Goal: Information Seeking & Learning: Learn about a topic

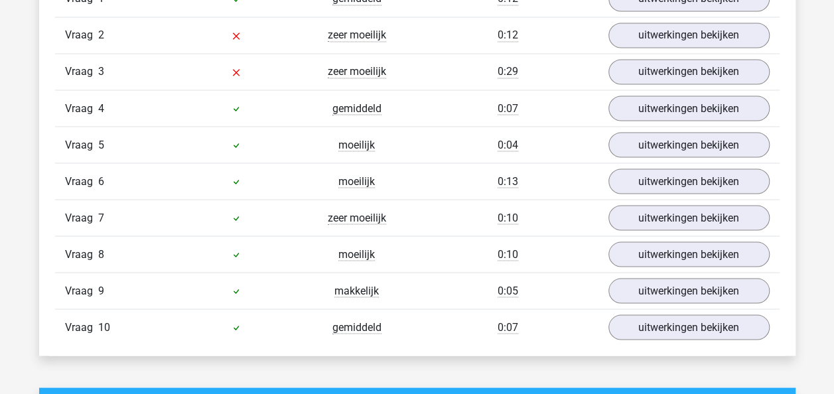
scroll to position [996, 0]
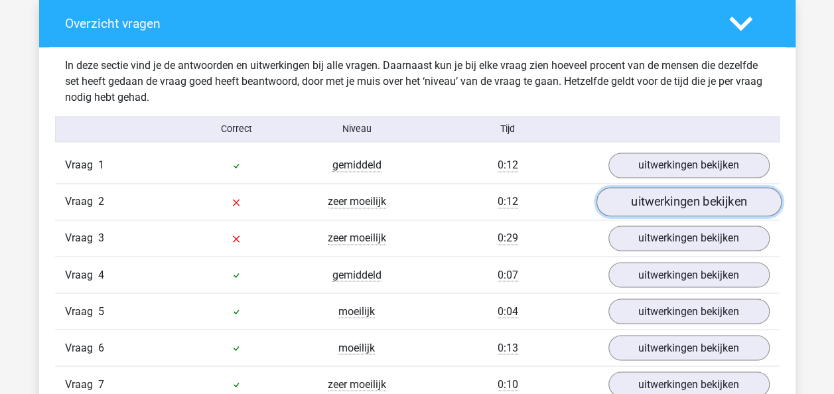
click at [695, 191] on link "uitwerkingen bekijken" at bounding box center [688, 202] width 185 height 29
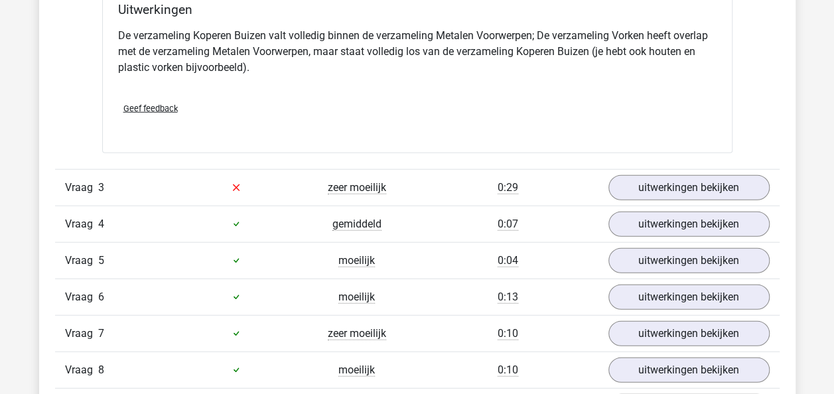
scroll to position [1587, 0]
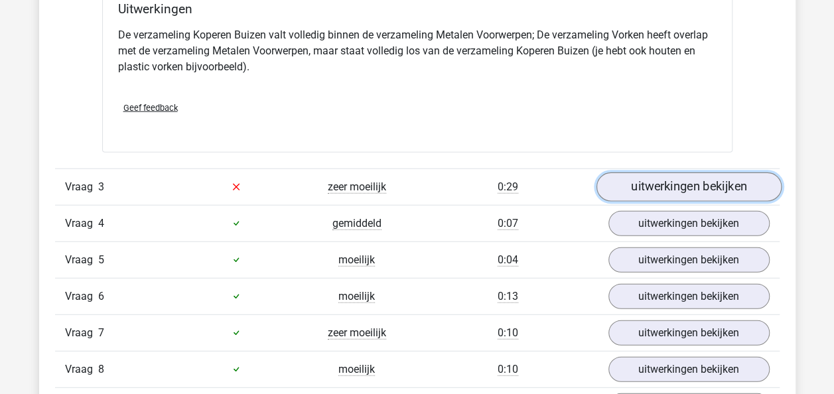
click at [686, 182] on link "uitwerkingen bekijken" at bounding box center [688, 186] width 185 height 29
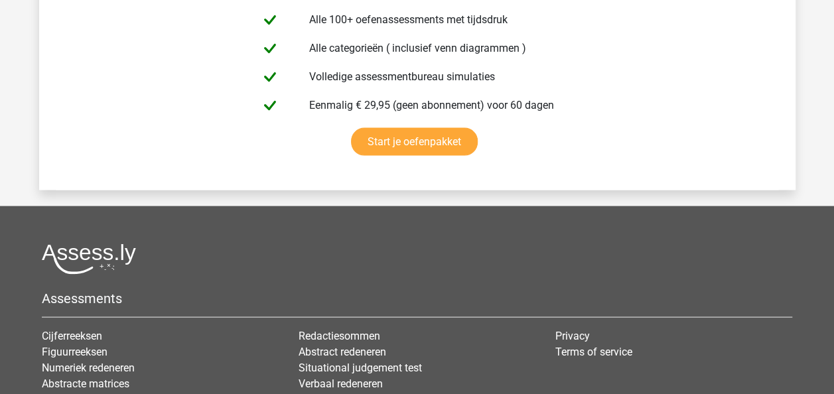
scroll to position [3919, 0]
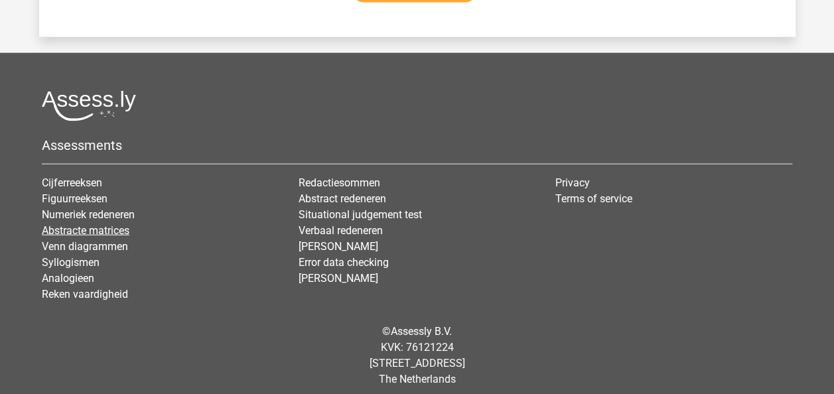
click at [96, 224] on link "Abstracte matrices" at bounding box center [86, 230] width 88 height 13
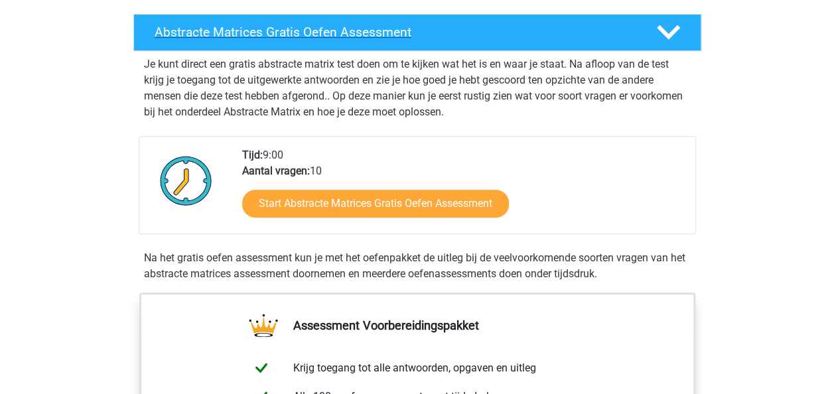
scroll to position [222, 0]
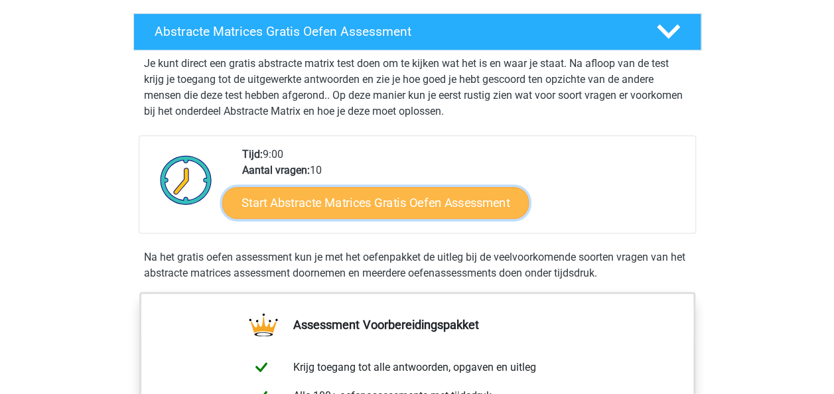
click at [383, 200] on link "Start Abstracte Matrices Gratis Oefen Assessment" at bounding box center [375, 202] width 306 height 32
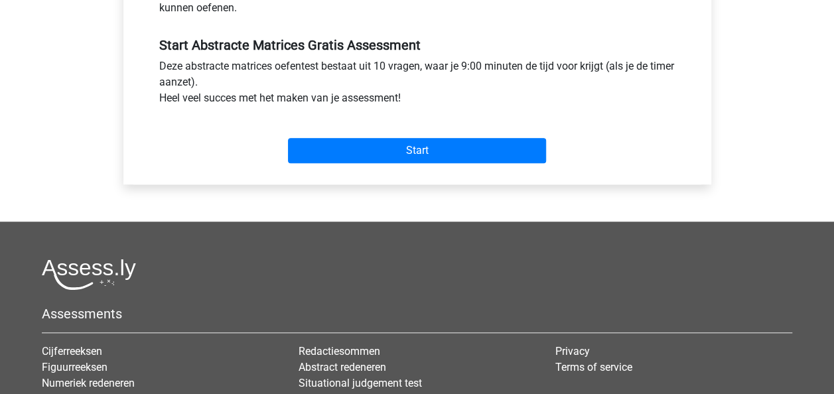
scroll to position [477, 0]
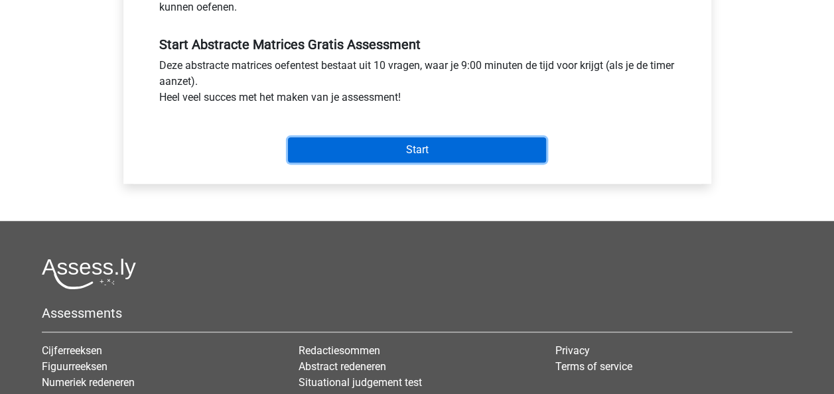
click at [387, 149] on input "Start" at bounding box center [417, 149] width 258 height 25
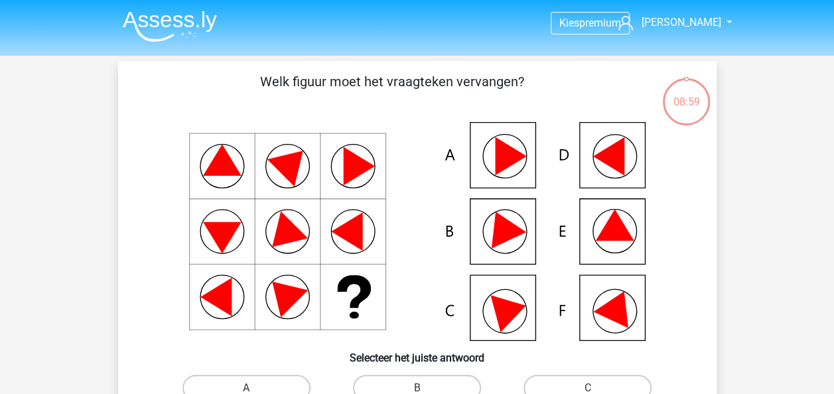
scroll to position [33, 0]
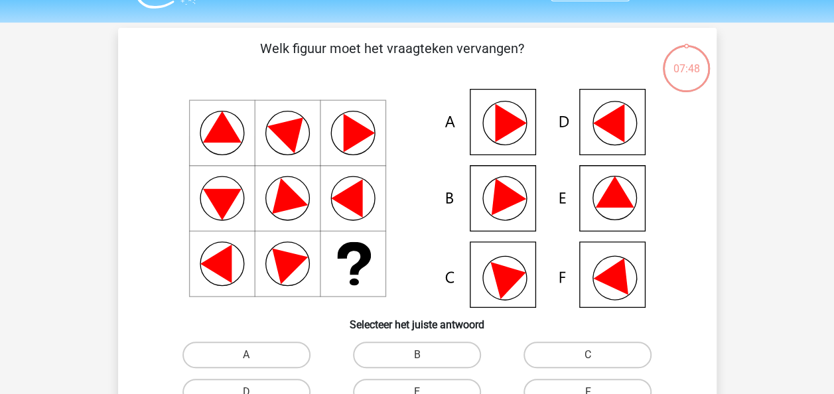
click at [513, 277] on icon at bounding box center [510, 276] width 40 height 45
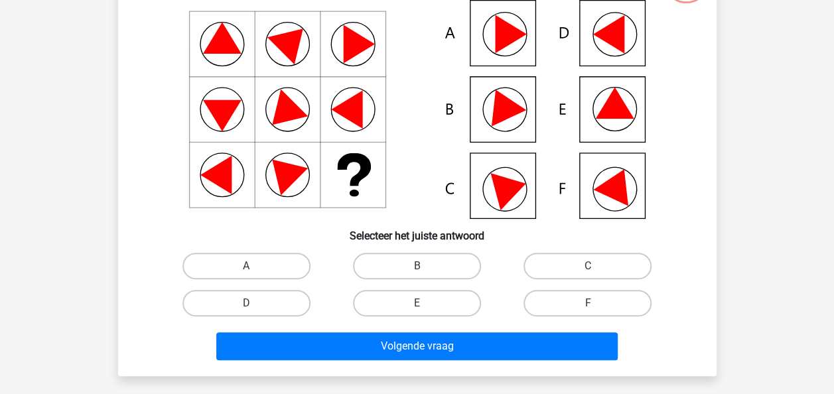
scroll to position [137, 0]
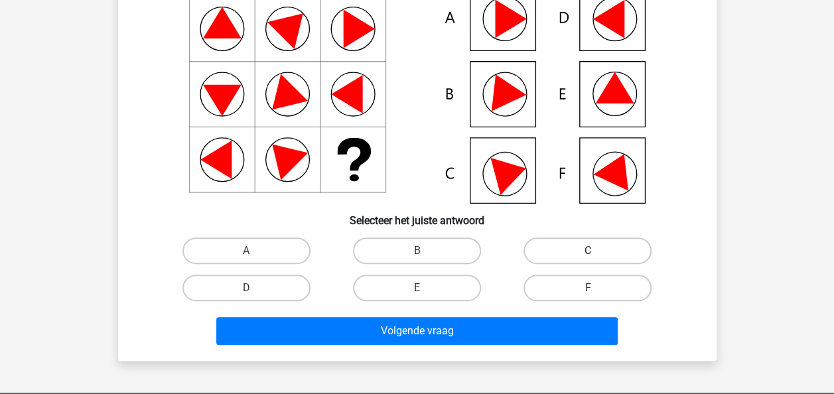
click at [568, 241] on label "C" at bounding box center [587, 250] width 128 height 27
click at [588, 251] on input "C" at bounding box center [592, 255] width 9 height 9
radio input "true"
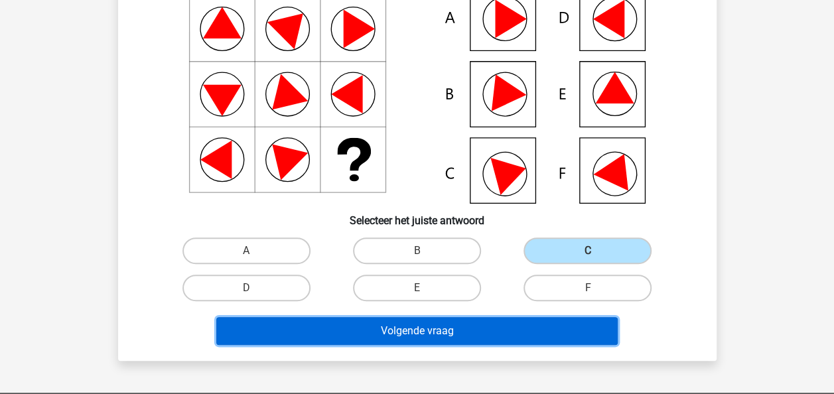
click at [463, 339] on button "Volgende vraag" at bounding box center [416, 331] width 401 height 28
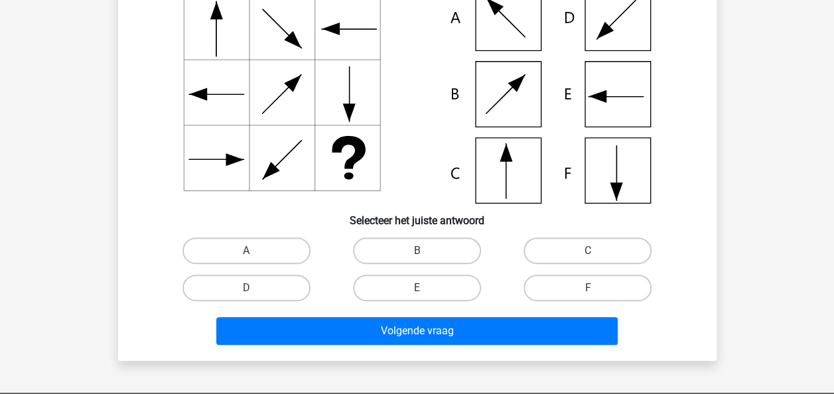
scroll to position [61, 0]
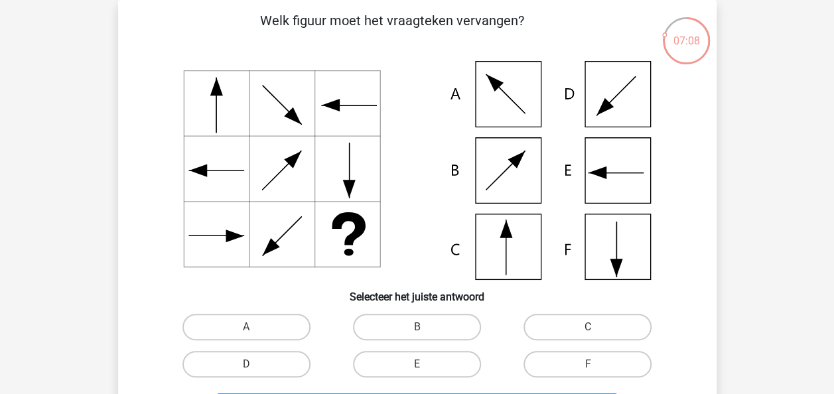
click at [520, 235] on icon at bounding box center [417, 170] width 535 height 219
click at [265, 314] on label "A" at bounding box center [246, 327] width 128 height 27
click at [255, 327] on input "A" at bounding box center [250, 331] width 9 height 9
radio input "true"
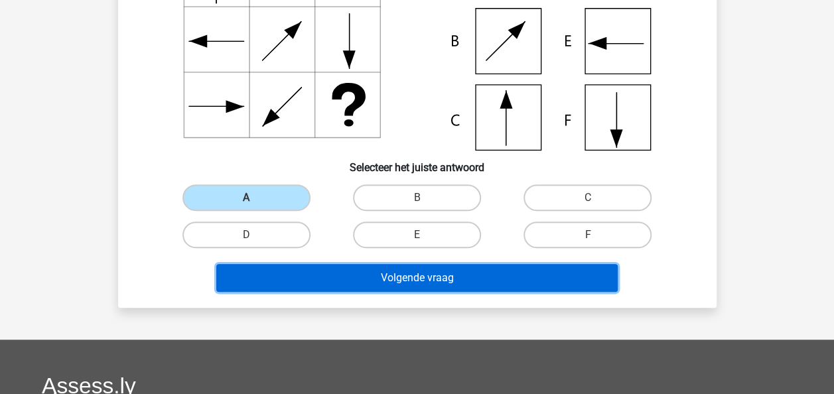
click at [377, 275] on button "Volgende vraag" at bounding box center [416, 278] width 401 height 28
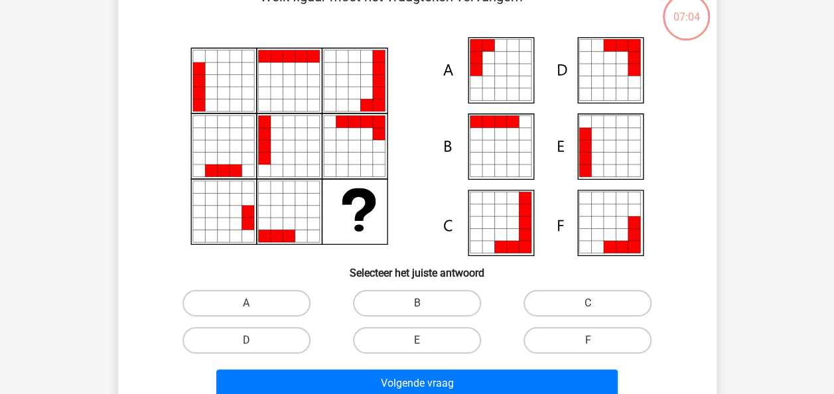
scroll to position [61, 0]
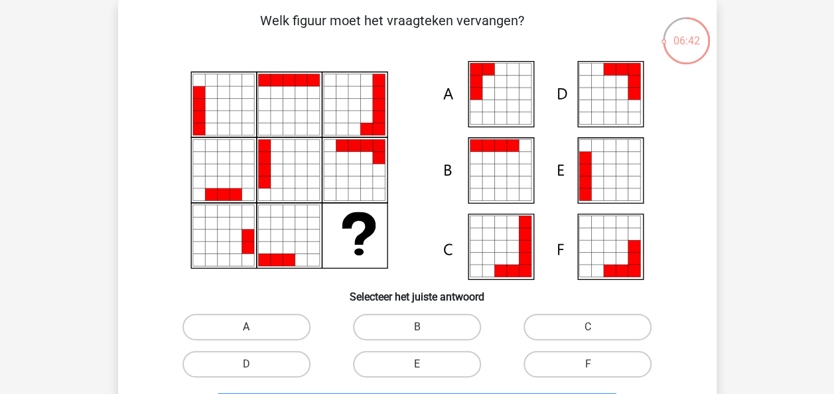
click at [244, 326] on label "A" at bounding box center [246, 327] width 128 height 27
click at [246, 327] on input "A" at bounding box center [250, 331] width 9 height 9
radio input "true"
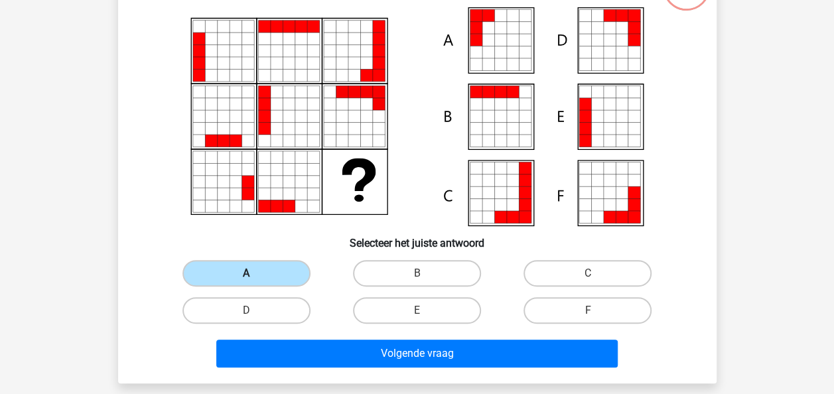
scroll to position [115, 0]
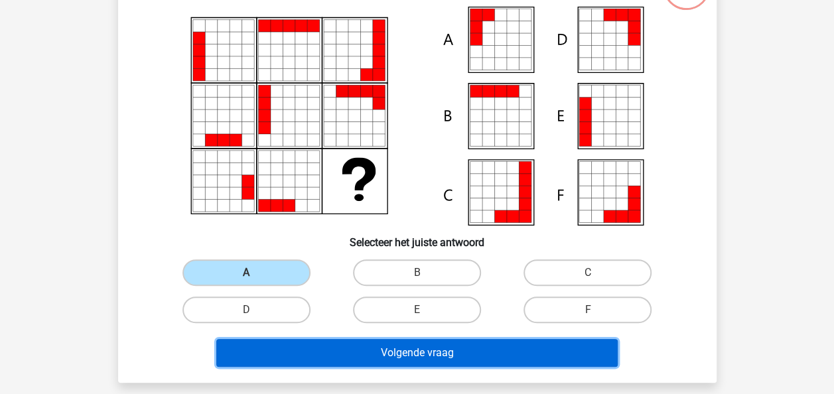
click at [409, 339] on button "Volgende vraag" at bounding box center [416, 353] width 401 height 28
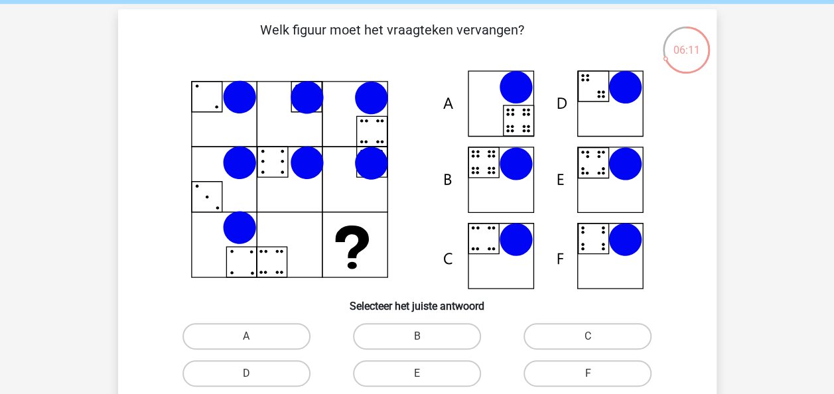
scroll to position [51, 0]
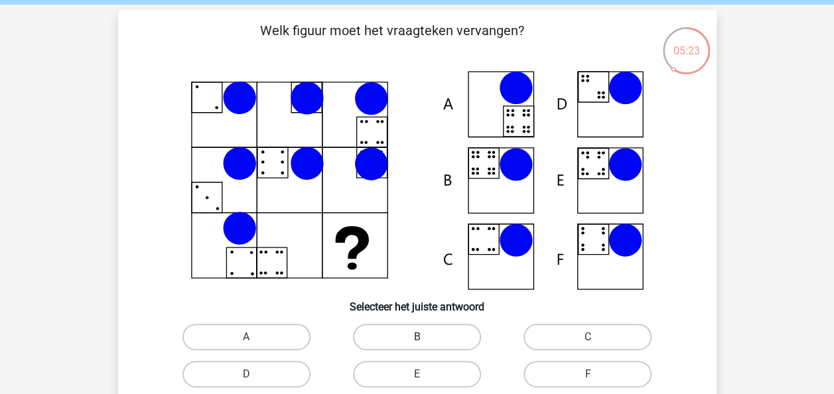
click at [425, 348] on label "B" at bounding box center [417, 337] width 128 height 27
click at [425, 346] on input "B" at bounding box center [421, 341] width 9 height 9
radio input "true"
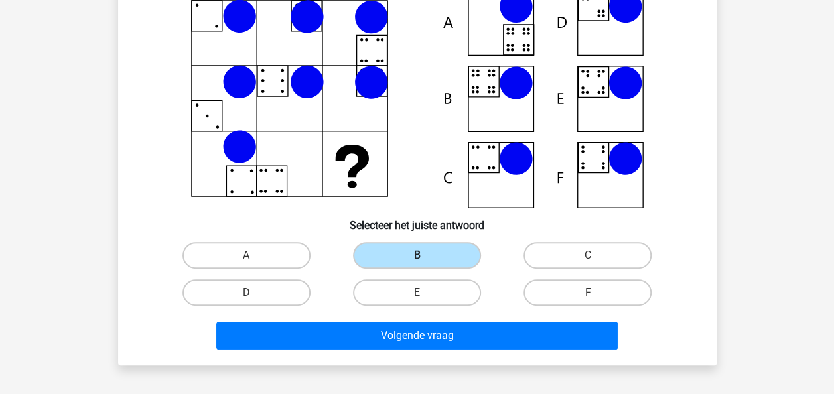
scroll to position [133, 0]
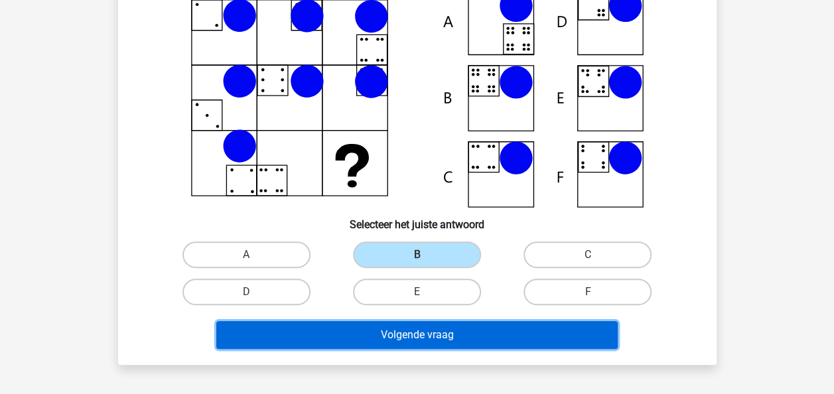
click at [470, 333] on button "Volgende vraag" at bounding box center [416, 335] width 401 height 28
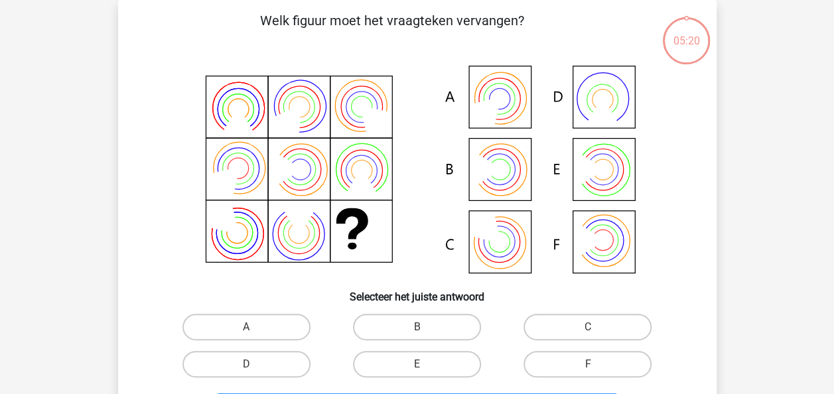
scroll to position [38, 0]
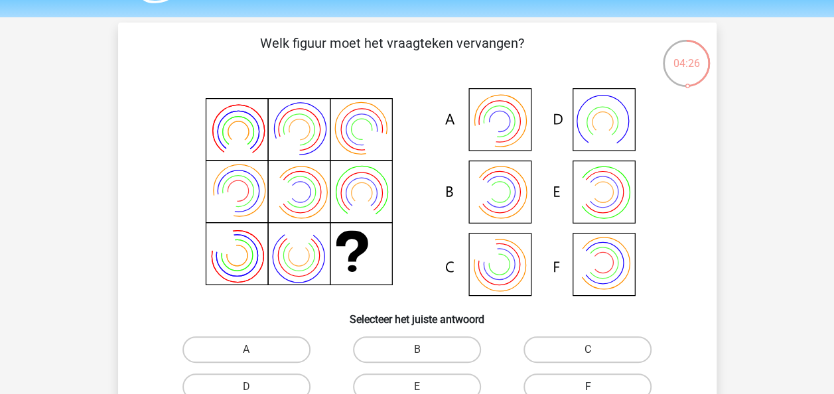
click at [586, 387] on label "F" at bounding box center [587, 386] width 128 height 27
click at [588, 387] on input "F" at bounding box center [592, 391] width 9 height 9
radio input "true"
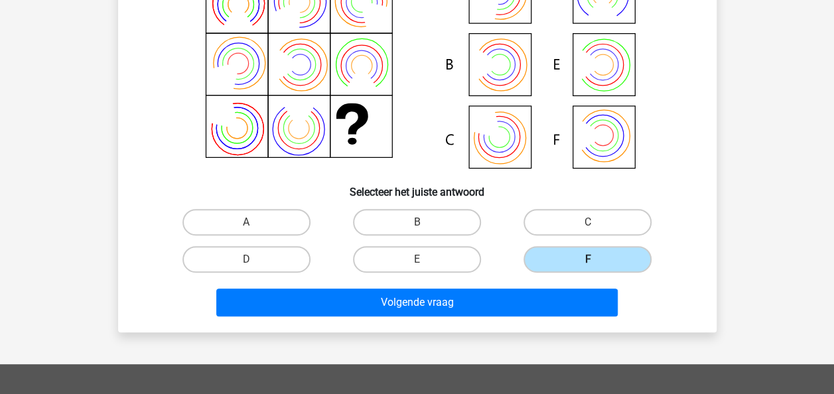
scroll to position [167, 0]
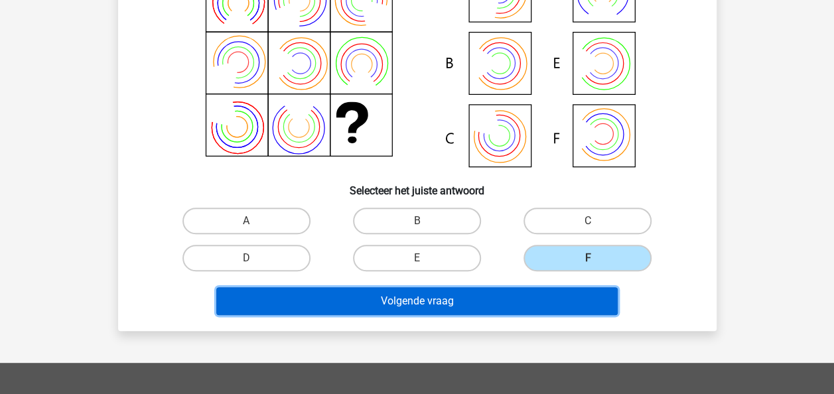
click at [487, 300] on button "Volgende vraag" at bounding box center [416, 301] width 401 height 28
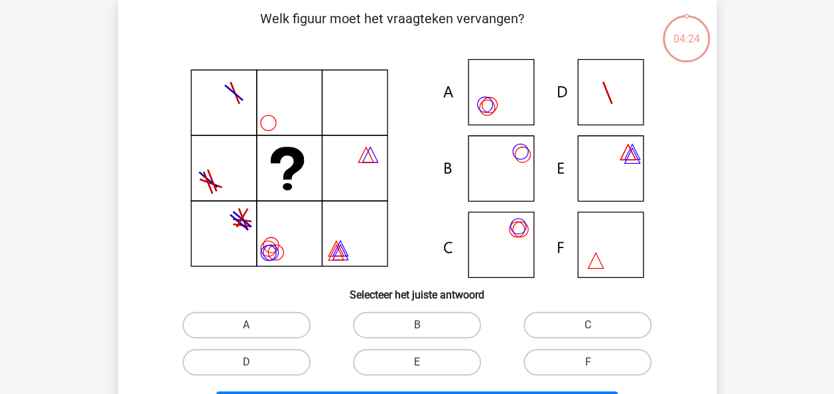
scroll to position [61, 0]
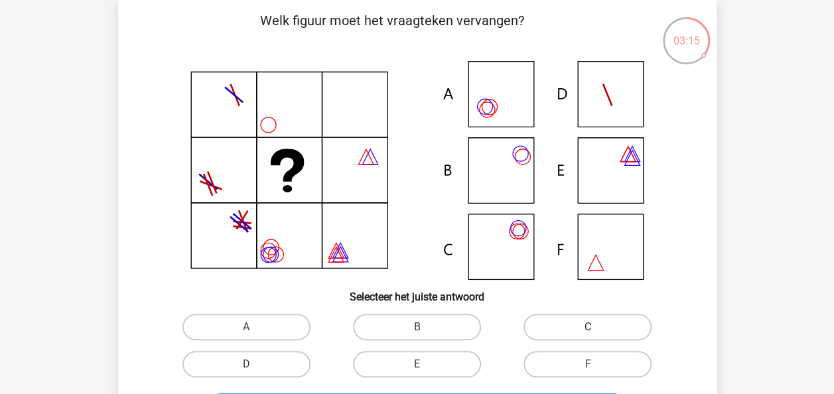
click at [570, 329] on label "C" at bounding box center [587, 327] width 128 height 27
click at [588, 329] on input "C" at bounding box center [592, 331] width 9 height 9
radio input "true"
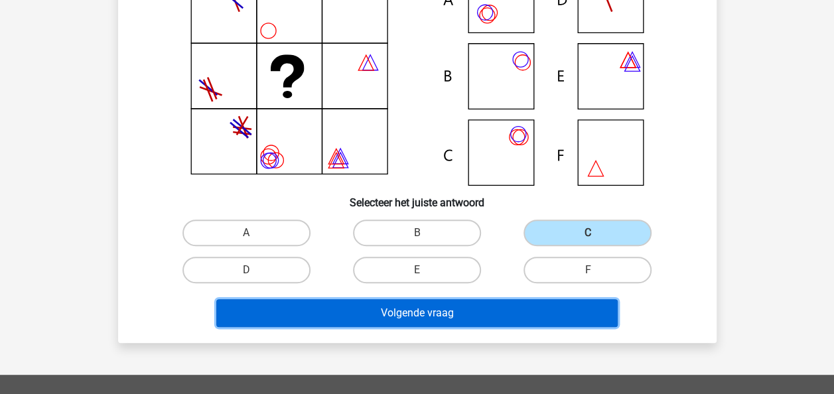
click at [539, 310] on button "Volgende vraag" at bounding box center [416, 313] width 401 height 28
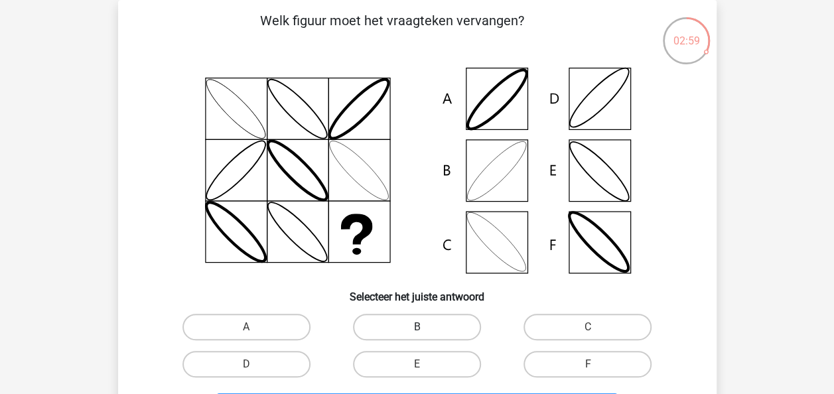
click at [417, 325] on label "B" at bounding box center [417, 327] width 128 height 27
click at [417, 327] on input "B" at bounding box center [421, 331] width 9 height 9
radio input "true"
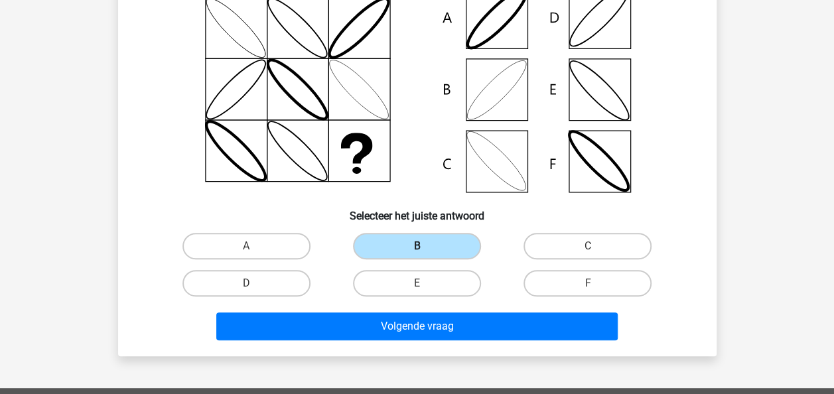
scroll to position [143, 0]
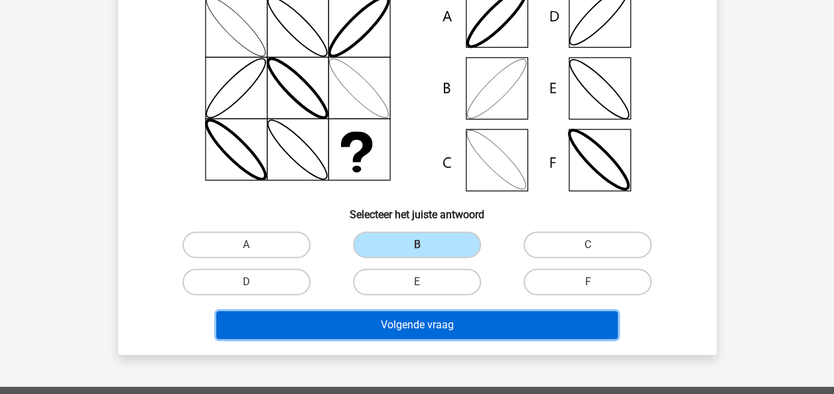
click at [422, 324] on button "Volgende vraag" at bounding box center [416, 325] width 401 height 28
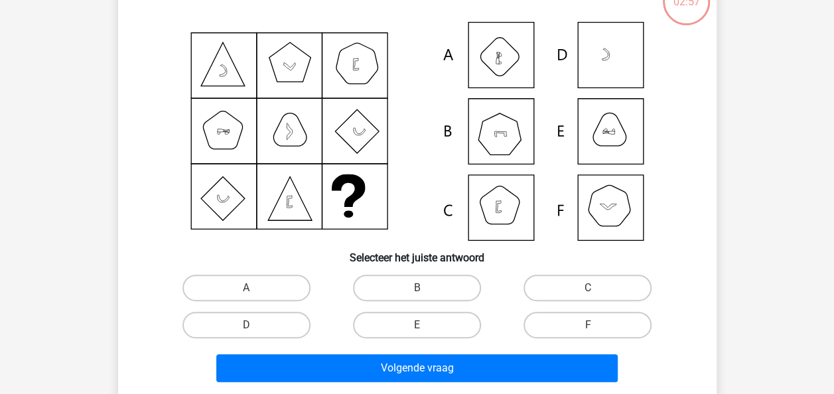
scroll to position [61, 0]
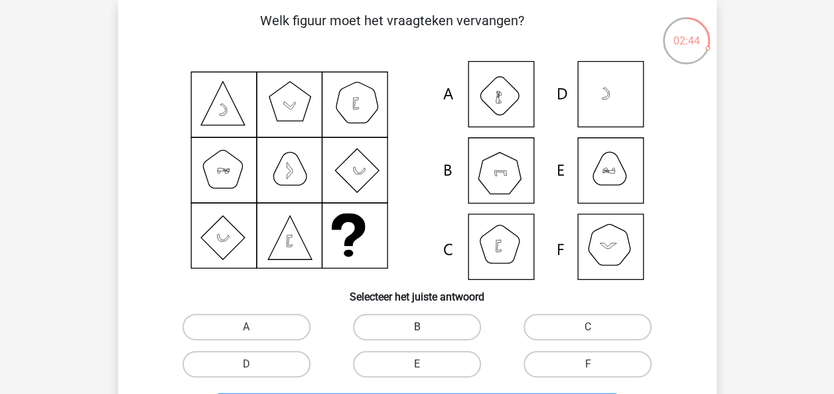
click at [415, 335] on label "B" at bounding box center [417, 327] width 128 height 27
click at [417, 335] on input "B" at bounding box center [421, 331] width 9 height 9
radio input "true"
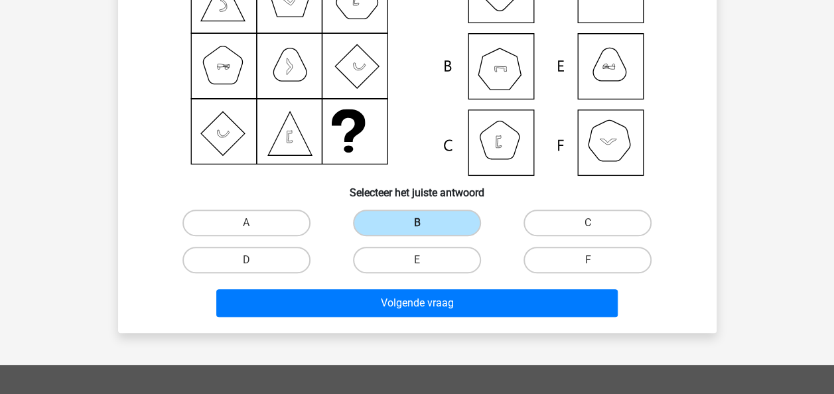
scroll to position [166, 0]
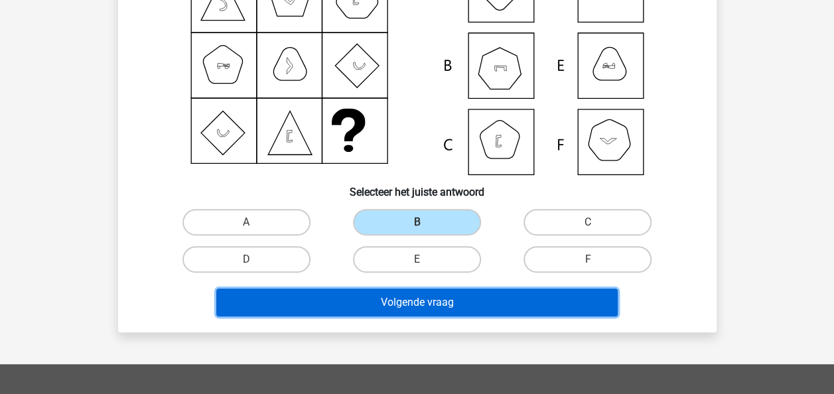
click at [440, 301] on button "Volgende vraag" at bounding box center [416, 303] width 401 height 28
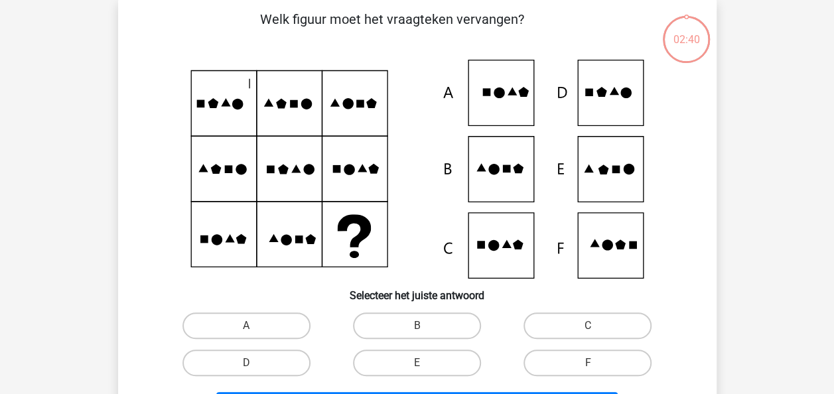
scroll to position [61, 0]
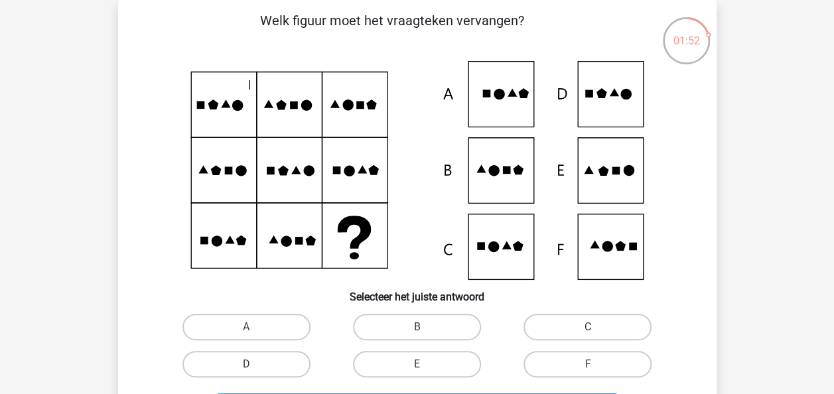
click at [604, 174] on icon at bounding box center [603, 171] width 11 height 10
click at [419, 365] on input "E" at bounding box center [421, 368] width 9 height 9
radio input "true"
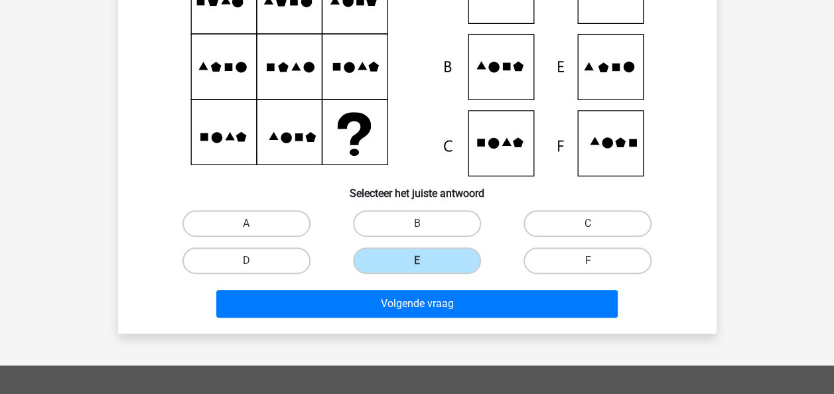
scroll to position [166, 0]
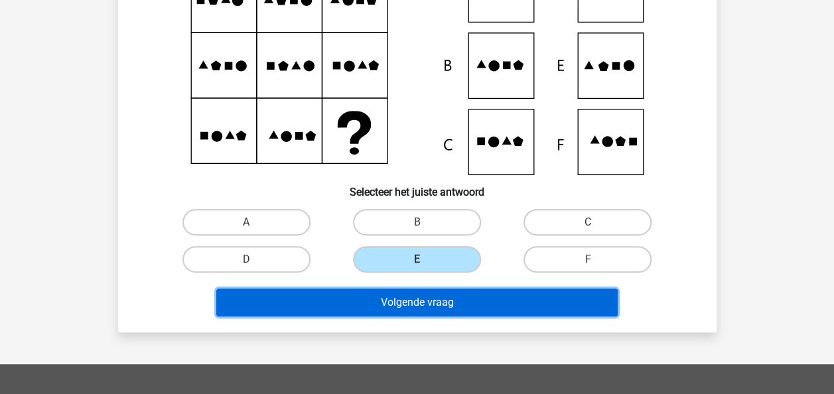
click at [433, 305] on button "Volgende vraag" at bounding box center [416, 303] width 401 height 28
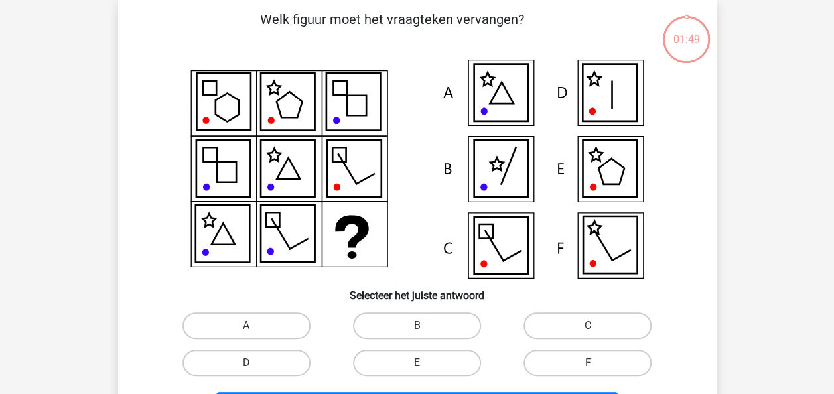
scroll to position [61, 0]
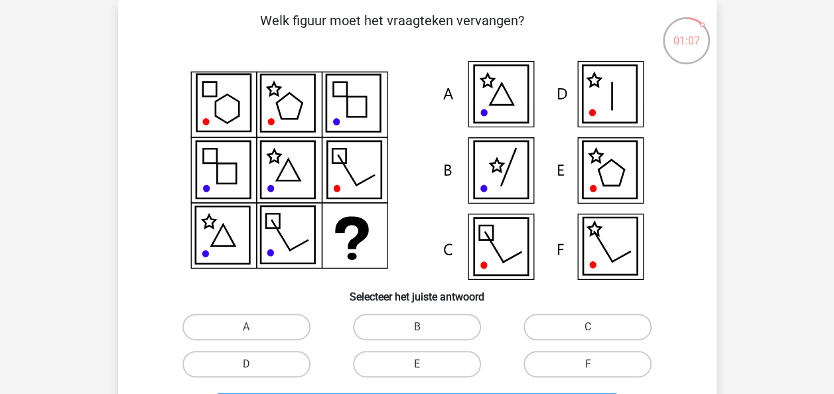
click at [434, 367] on label "E" at bounding box center [417, 364] width 128 height 27
click at [425, 367] on input "E" at bounding box center [421, 368] width 9 height 9
radio input "true"
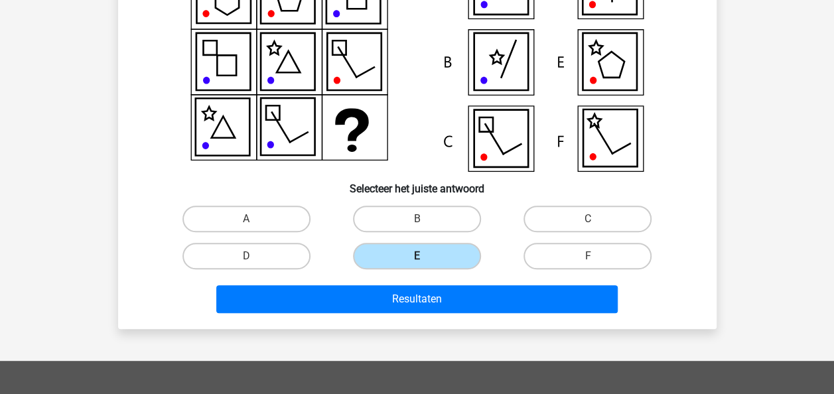
scroll to position [170, 0]
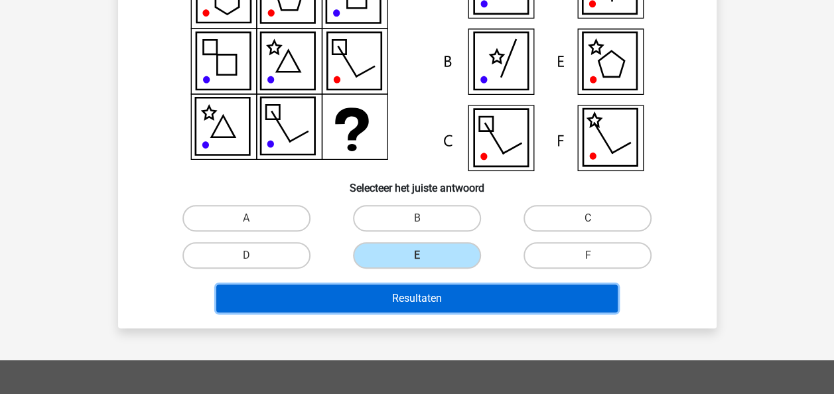
click at [426, 293] on button "Resultaten" at bounding box center [416, 299] width 401 height 28
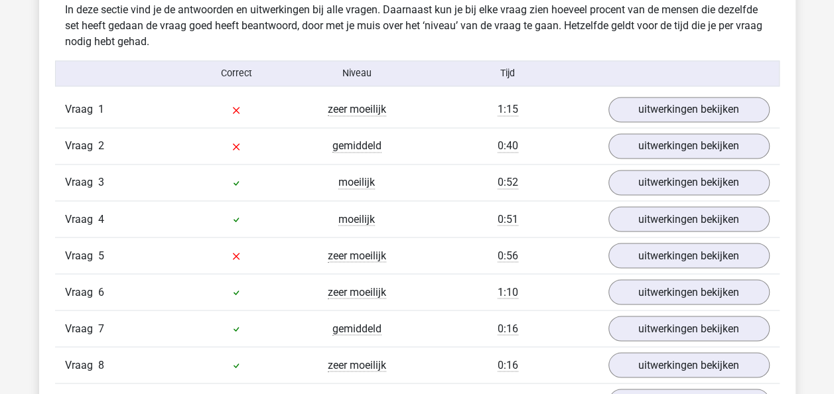
scroll to position [1053, 0]
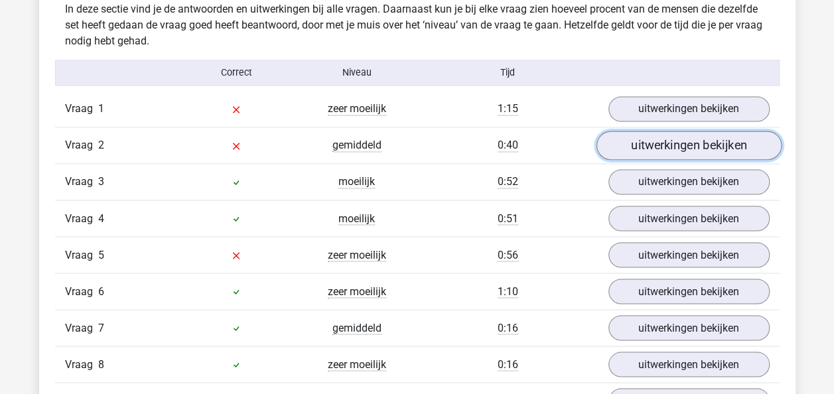
click at [669, 145] on link "uitwerkingen bekijken" at bounding box center [688, 145] width 185 height 29
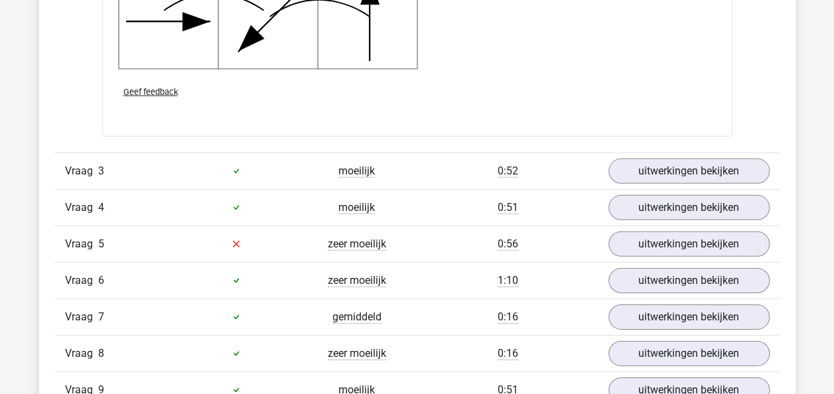
scroll to position [2070, 0]
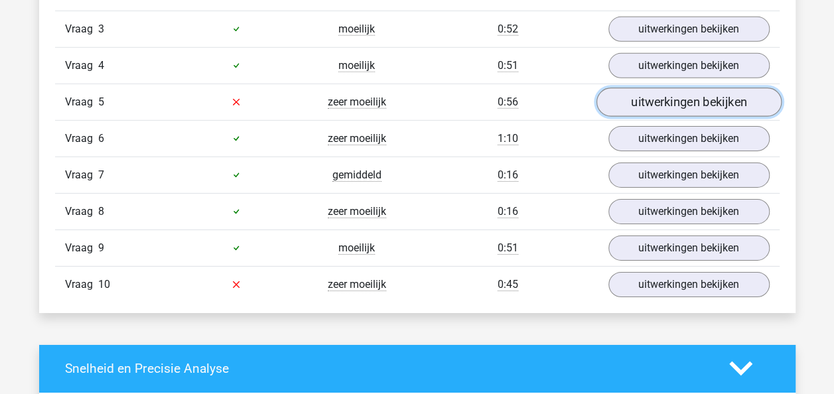
click at [675, 93] on link "uitwerkingen bekijken" at bounding box center [688, 102] width 185 height 29
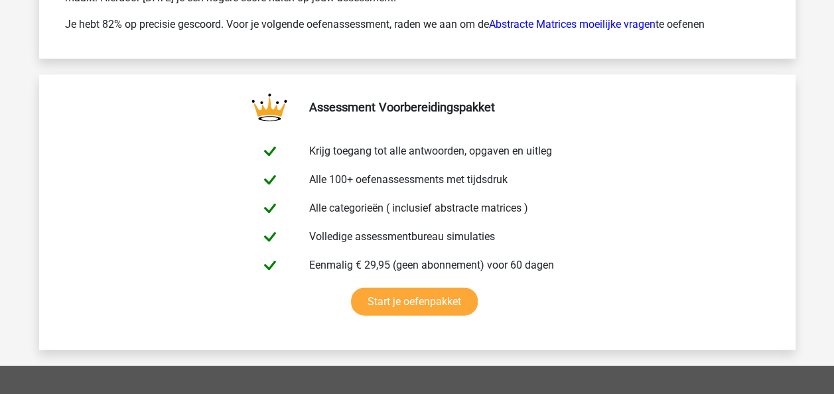
scroll to position [4288, 0]
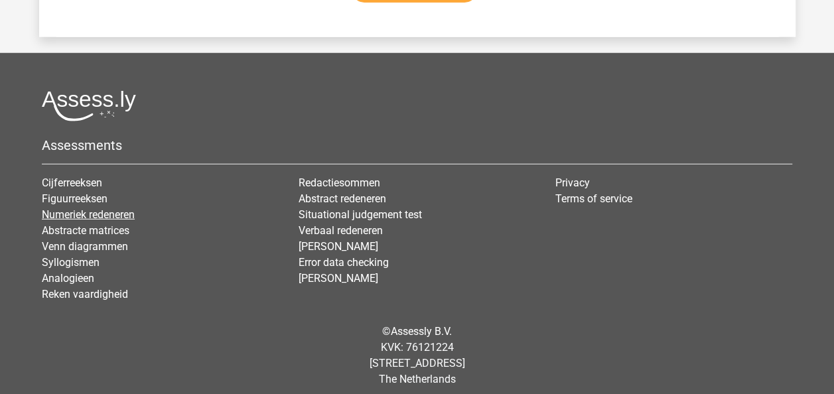
click at [102, 208] on link "Numeriek redeneren" at bounding box center [88, 214] width 93 height 13
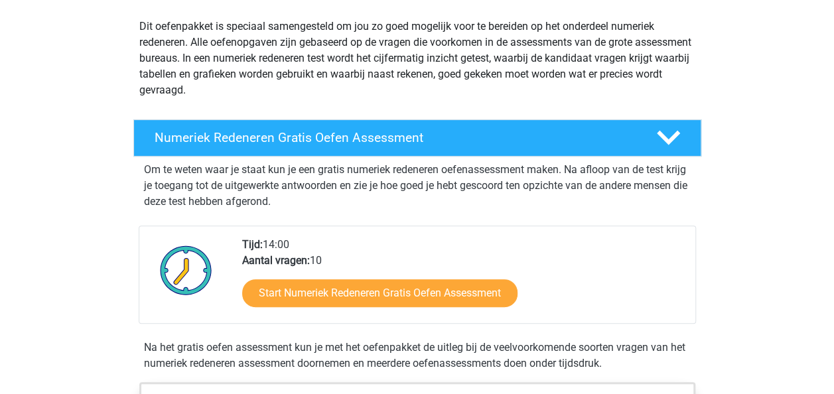
scroll to position [153, 0]
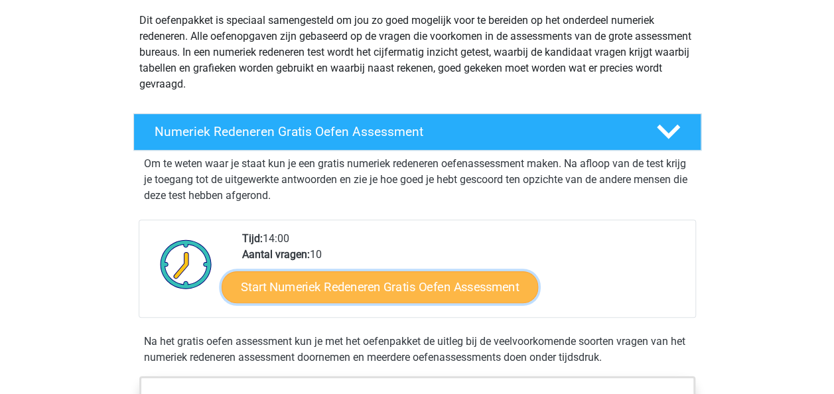
click at [373, 273] on link "Start Numeriek Redeneren Gratis Oefen Assessment" at bounding box center [380, 287] width 316 height 32
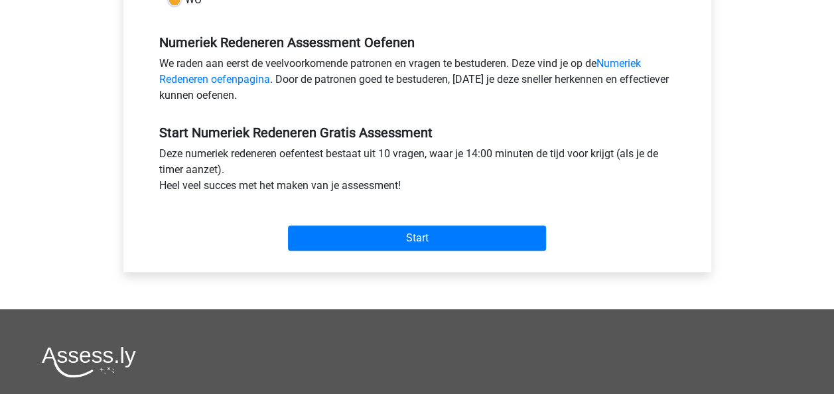
scroll to position [398, 0]
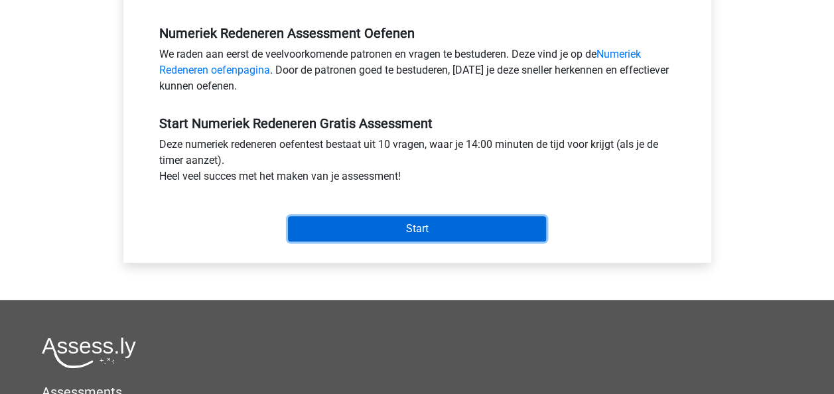
click at [421, 228] on input "Start" at bounding box center [417, 228] width 258 height 25
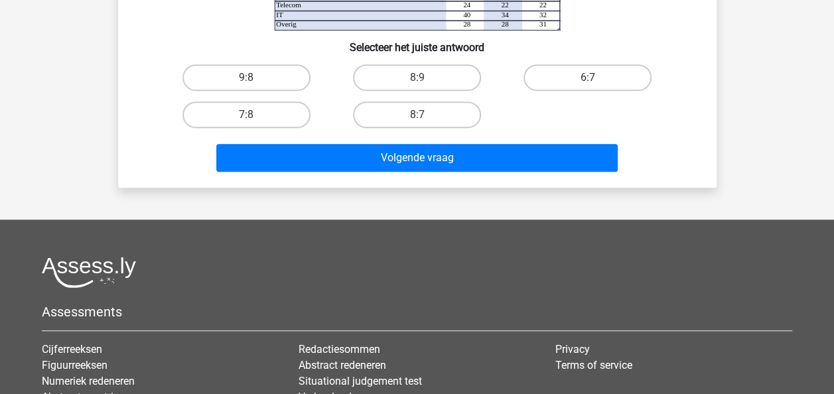
scroll to position [486, 0]
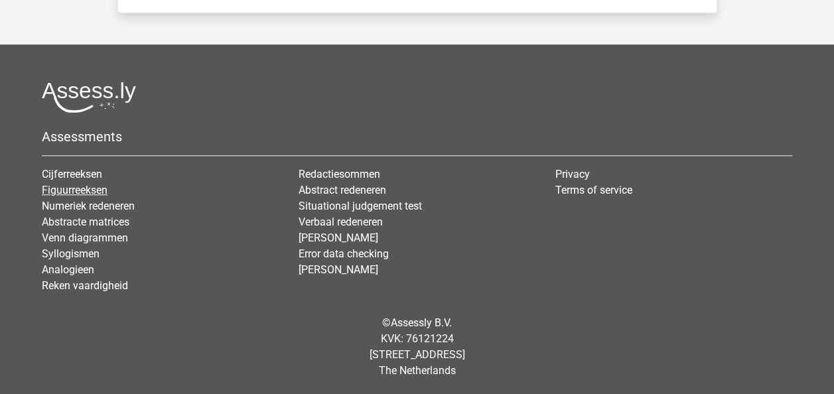
click at [80, 186] on link "Figuurreeksen" at bounding box center [75, 190] width 66 height 13
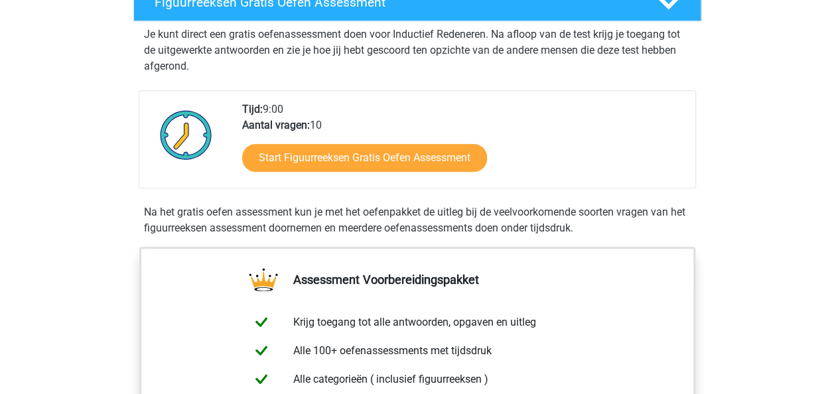
scroll to position [251, 0]
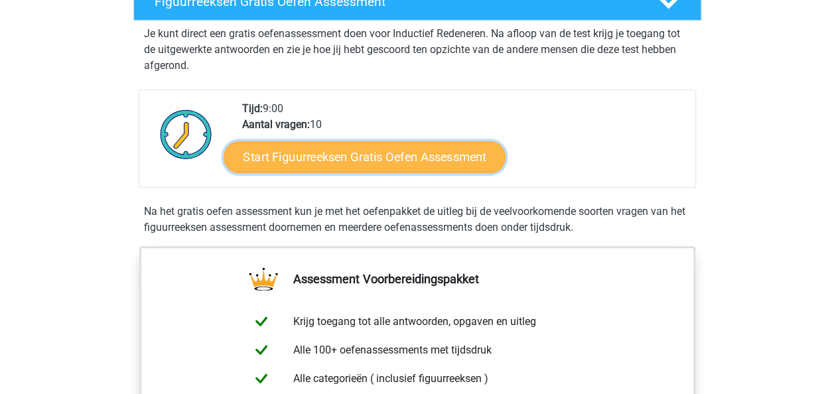
click at [432, 158] on link "Start Figuurreeksen Gratis Oefen Assessment" at bounding box center [364, 157] width 281 height 32
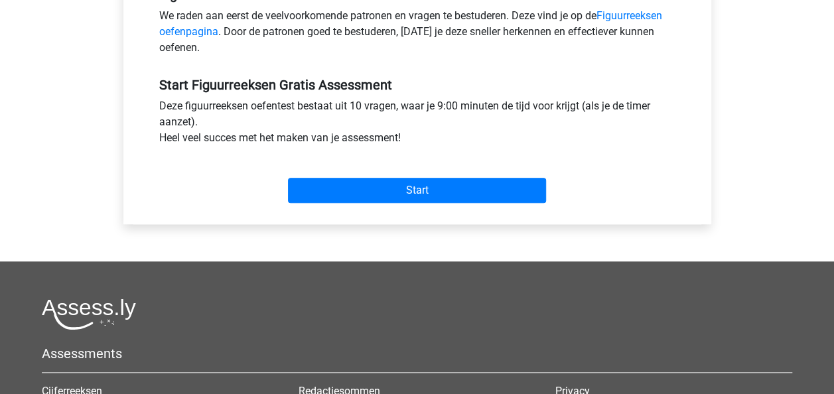
scroll to position [437, 0]
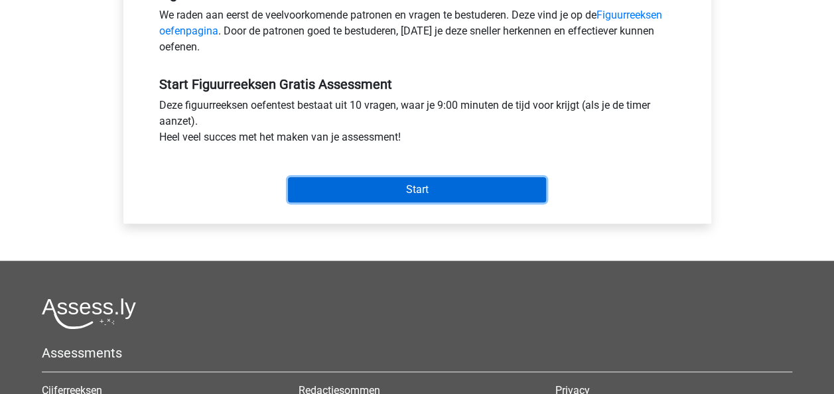
click at [415, 183] on input "Start" at bounding box center [417, 189] width 258 height 25
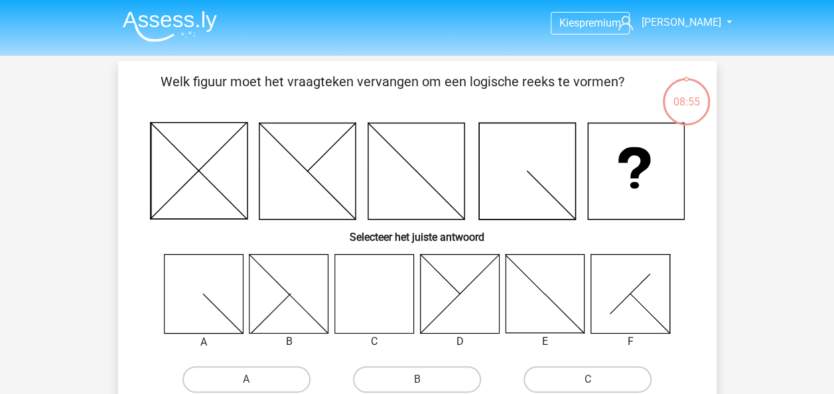
click at [368, 299] on icon at bounding box center [373, 293] width 79 height 79
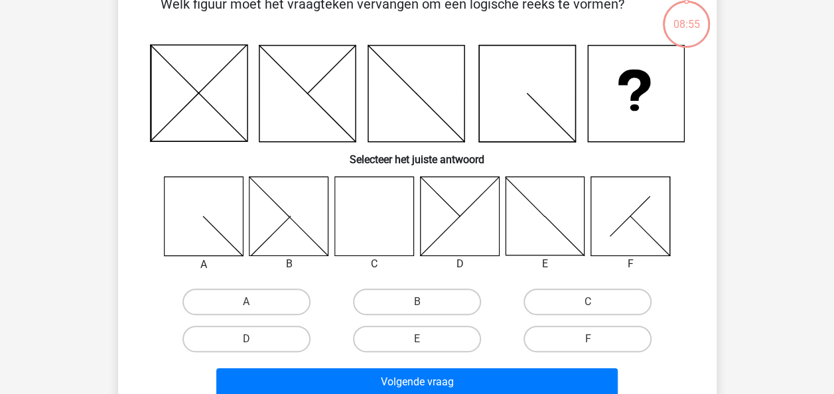
scroll to position [78, 0]
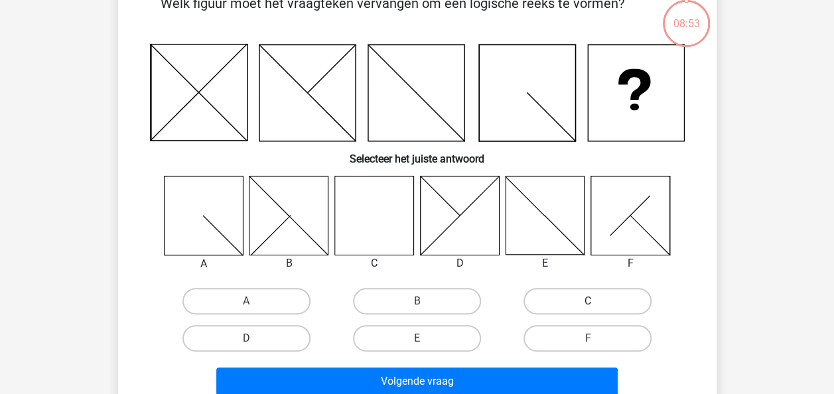
click at [545, 297] on label "C" at bounding box center [587, 301] width 128 height 27
click at [588, 301] on input "C" at bounding box center [592, 305] width 9 height 9
radio input "true"
click at [545, 297] on label "C" at bounding box center [587, 301] width 128 height 27
click at [588, 301] on input "C" at bounding box center [592, 305] width 9 height 9
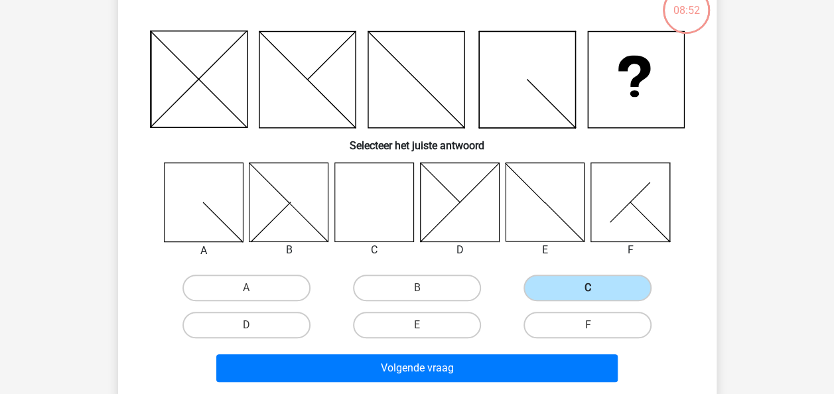
scroll to position [93, 0]
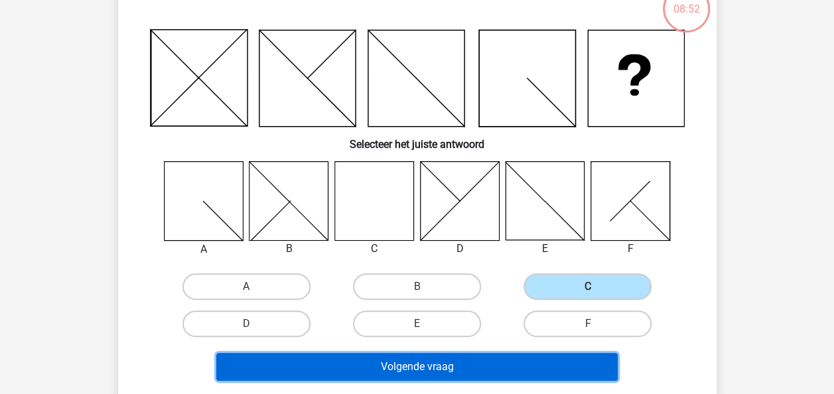
click at [456, 362] on button "Volgende vraag" at bounding box center [416, 367] width 401 height 28
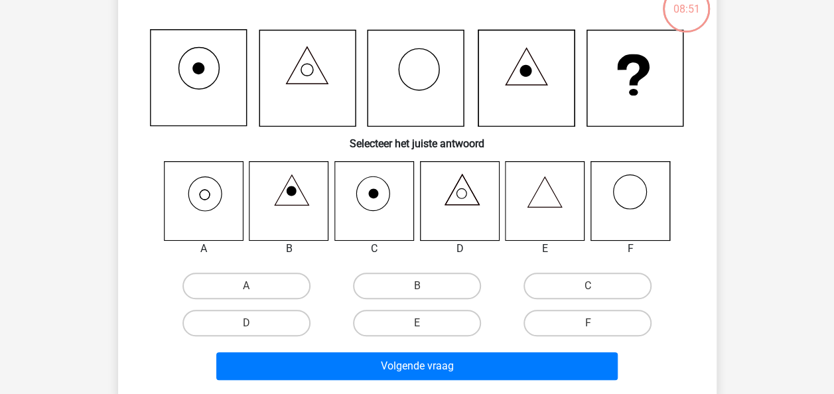
scroll to position [61, 0]
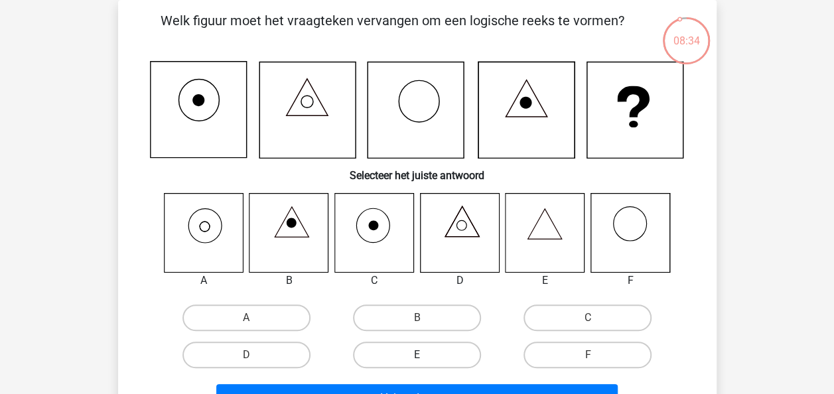
click at [383, 356] on label "E" at bounding box center [417, 355] width 128 height 27
click at [417, 356] on input "E" at bounding box center [421, 359] width 9 height 9
radio input "true"
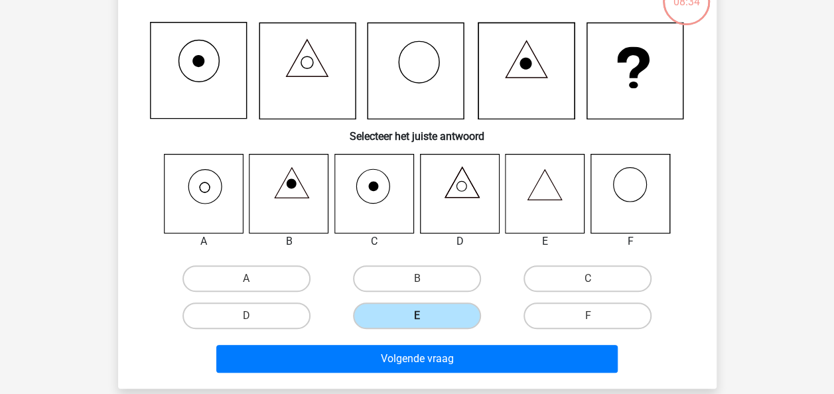
scroll to position [101, 0]
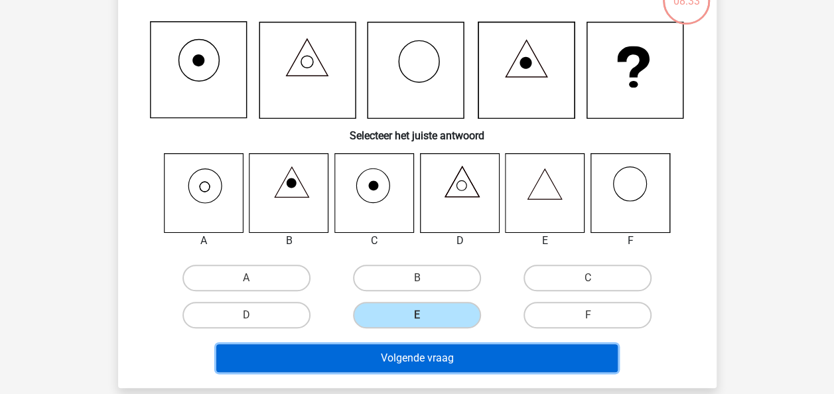
click at [399, 358] on button "Volgende vraag" at bounding box center [416, 358] width 401 height 28
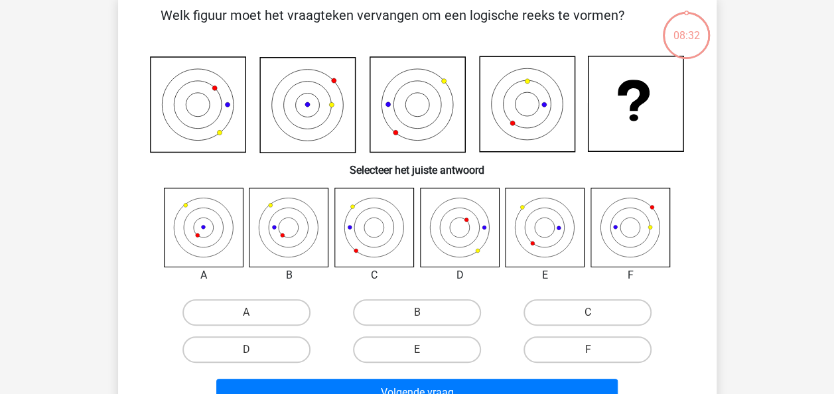
scroll to position [61, 0]
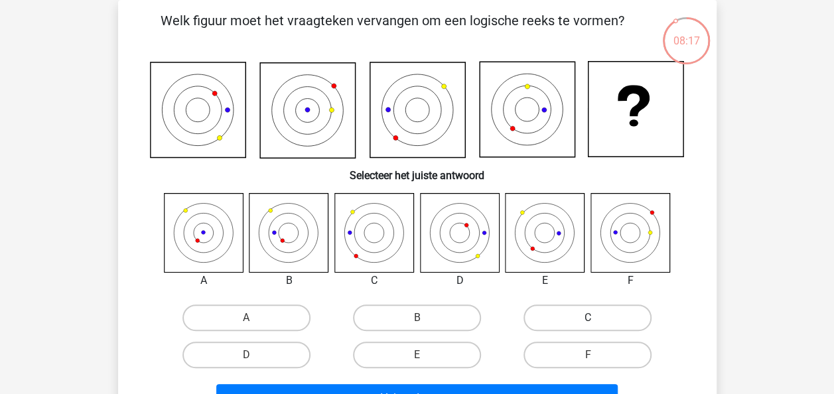
click at [587, 314] on label "C" at bounding box center [587, 317] width 128 height 27
click at [588, 318] on input "C" at bounding box center [592, 322] width 9 height 9
radio input "true"
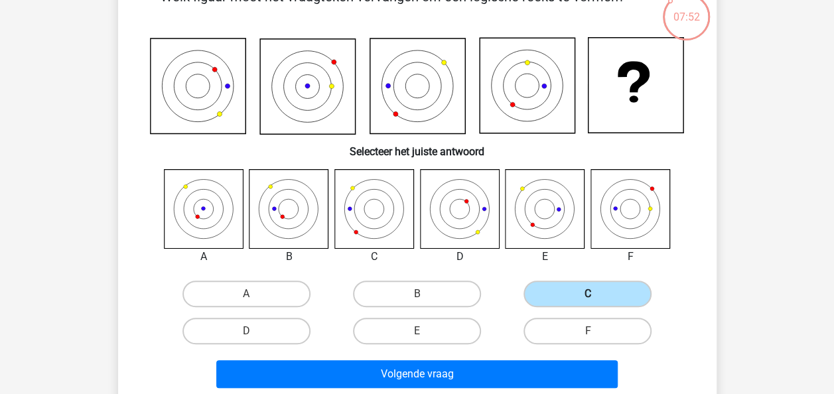
scroll to position [86, 0]
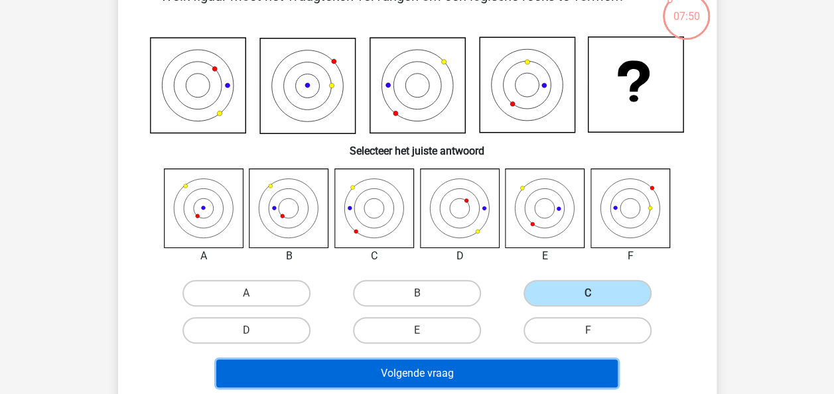
click at [456, 368] on button "Volgende vraag" at bounding box center [416, 374] width 401 height 28
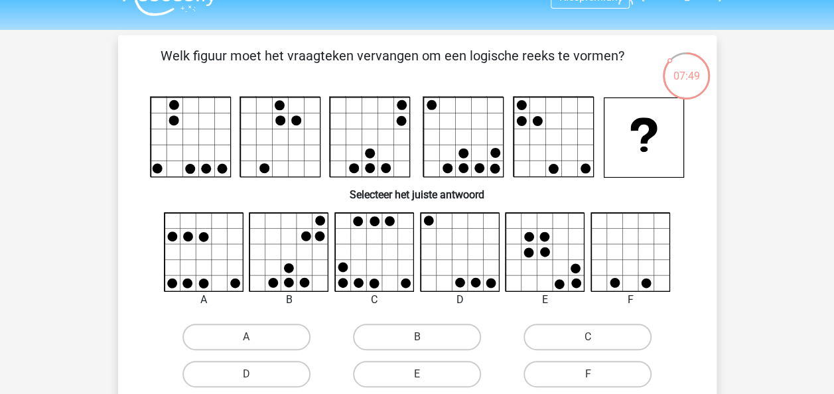
scroll to position [25, 0]
click at [427, 342] on label "B" at bounding box center [417, 337] width 128 height 27
click at [425, 342] on input "B" at bounding box center [421, 342] width 9 height 9
radio input "true"
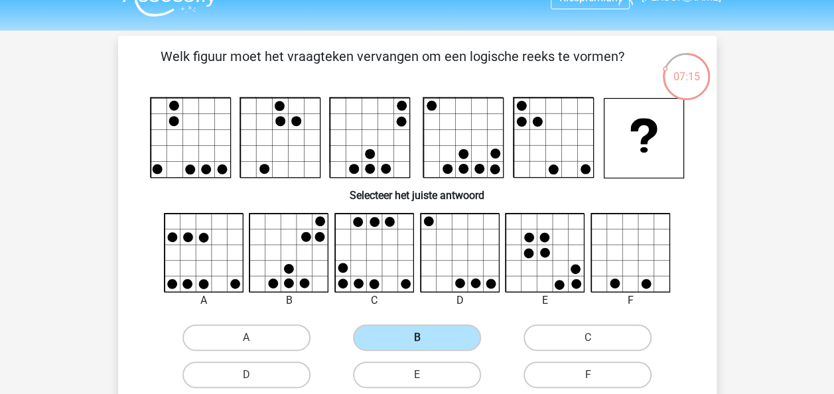
scroll to position [182, 0]
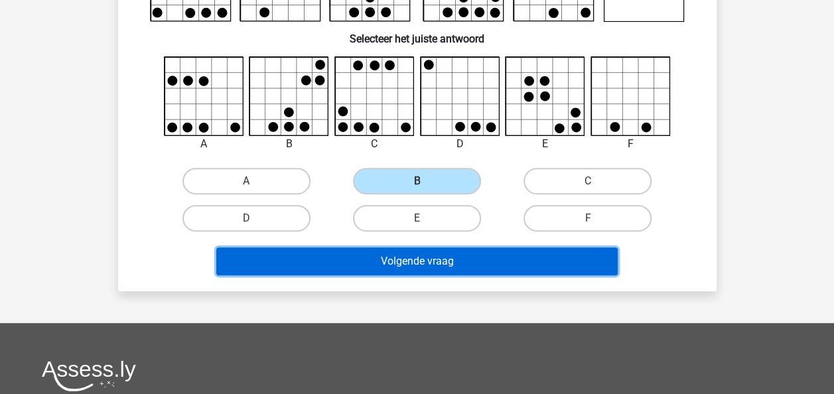
click at [424, 265] on button "Volgende vraag" at bounding box center [416, 261] width 401 height 28
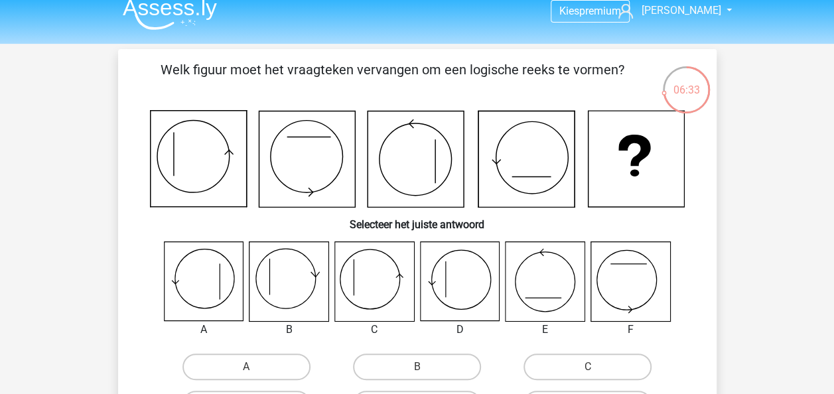
scroll to position [93, 0]
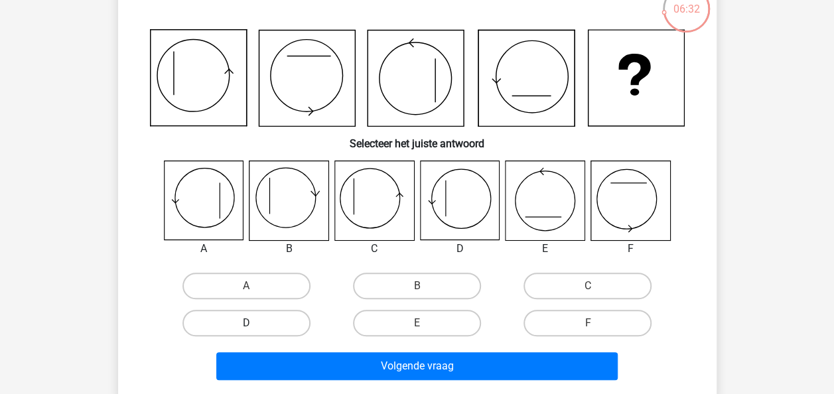
click at [293, 321] on label "D" at bounding box center [246, 323] width 128 height 27
click at [255, 323] on input "D" at bounding box center [250, 327] width 9 height 9
radio input "true"
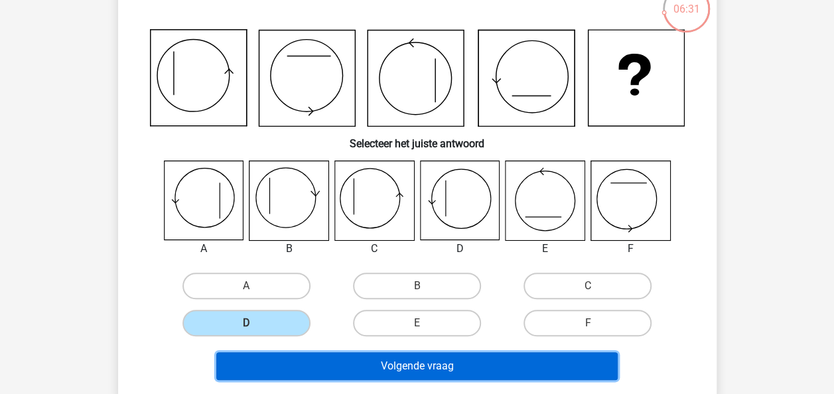
click at [427, 364] on button "Volgende vraag" at bounding box center [416, 366] width 401 height 28
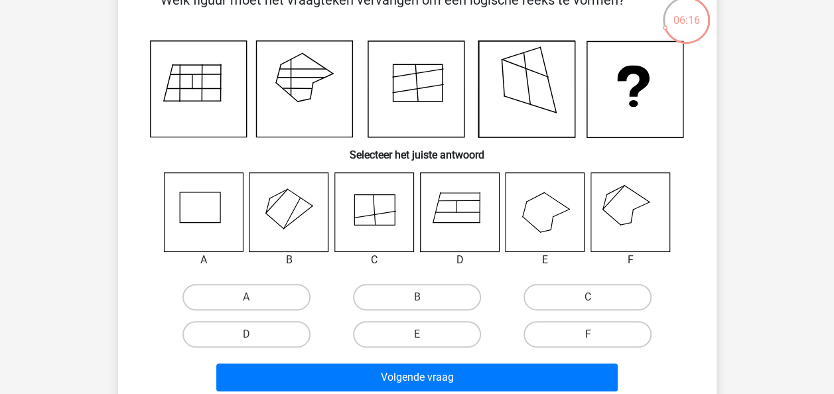
scroll to position [92, 0]
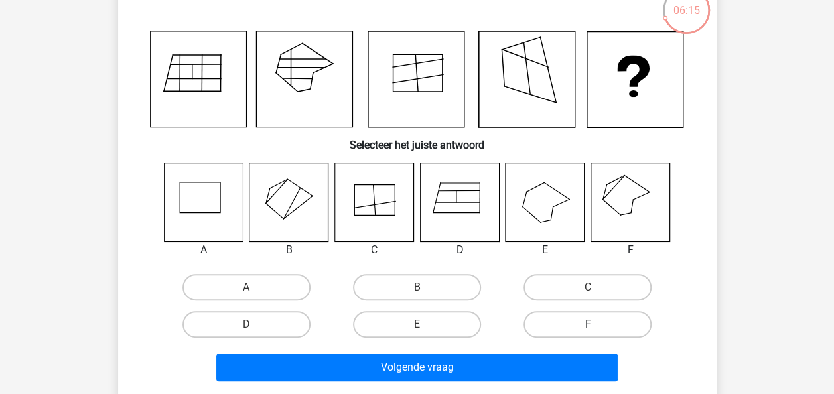
click at [567, 320] on label "F" at bounding box center [587, 324] width 128 height 27
click at [588, 324] on input "F" at bounding box center [592, 328] width 9 height 9
radio input "true"
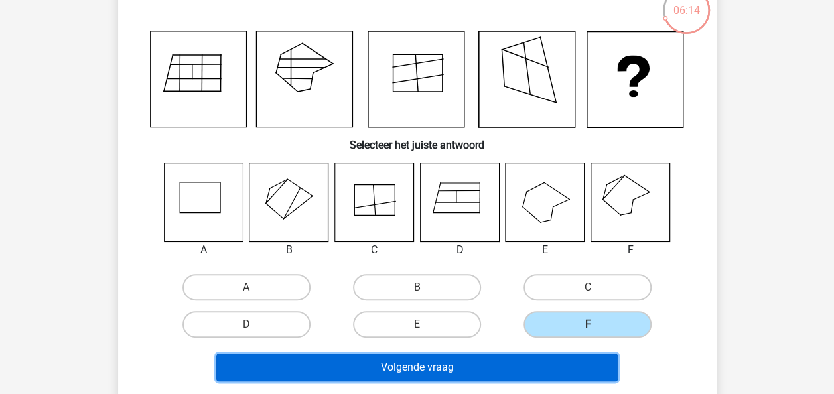
click at [456, 365] on button "Volgende vraag" at bounding box center [416, 368] width 401 height 28
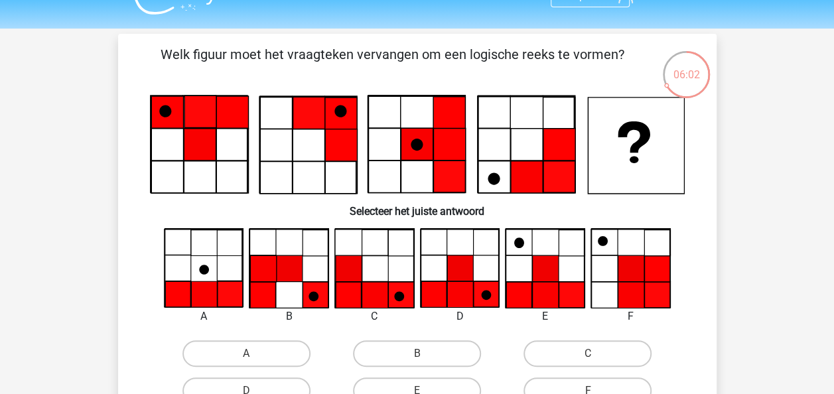
scroll to position [37, 0]
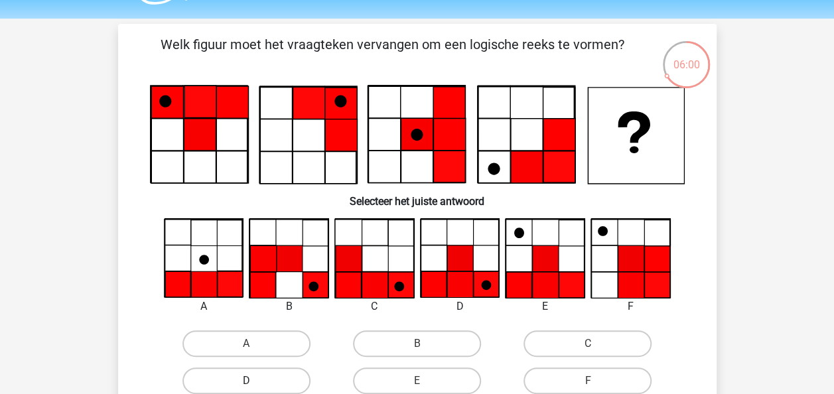
click at [279, 375] on label "D" at bounding box center [246, 381] width 128 height 27
click at [255, 381] on input "D" at bounding box center [250, 385] width 9 height 9
radio input "true"
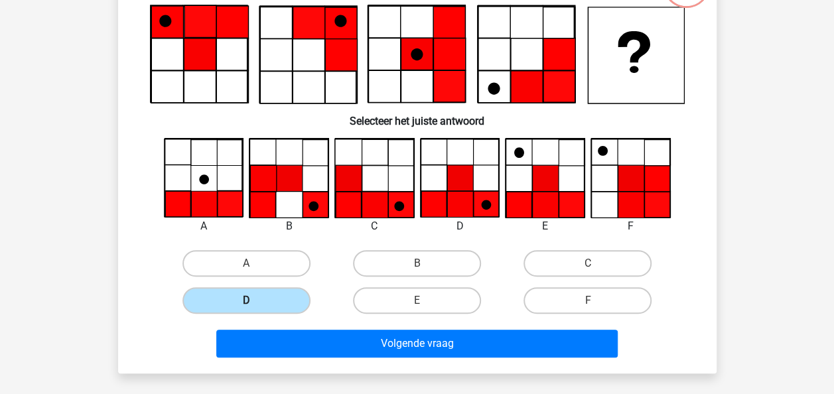
scroll to position [119, 0]
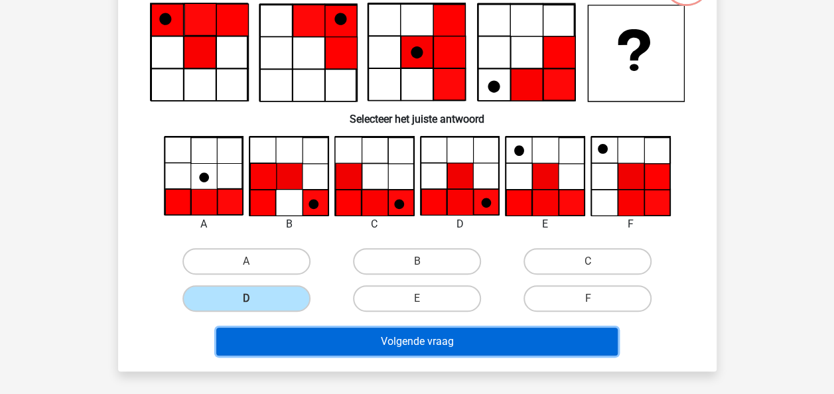
click at [385, 336] on button "Volgende vraag" at bounding box center [416, 342] width 401 height 28
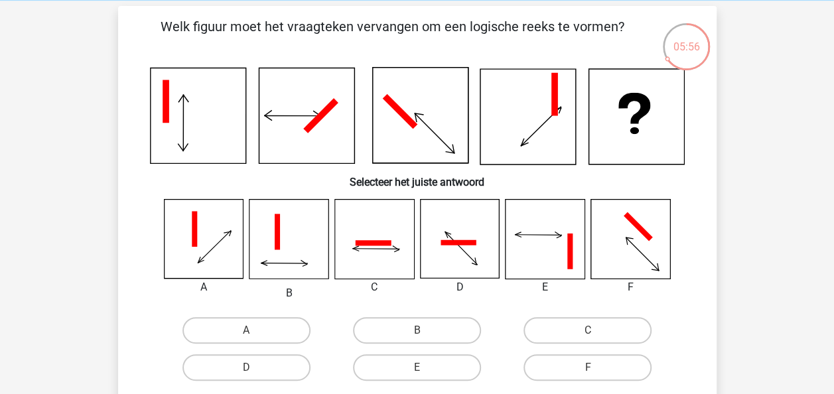
scroll to position [54, 0]
click at [293, 357] on label "D" at bounding box center [246, 368] width 128 height 27
click at [255, 368] on input "D" at bounding box center [250, 372] width 9 height 9
radio input "true"
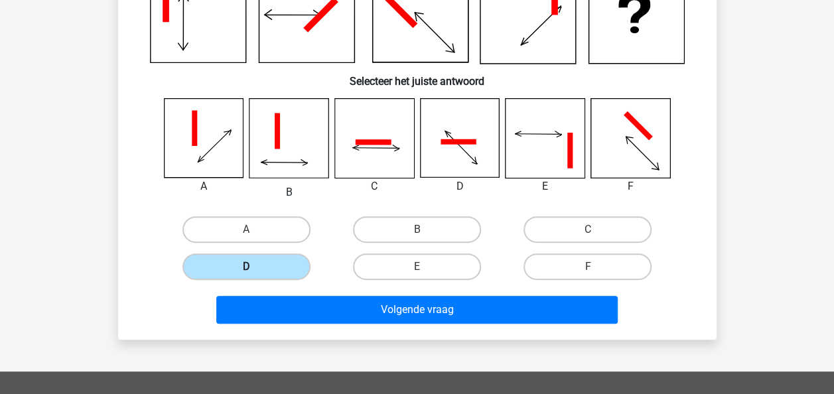
scroll to position [159, 0]
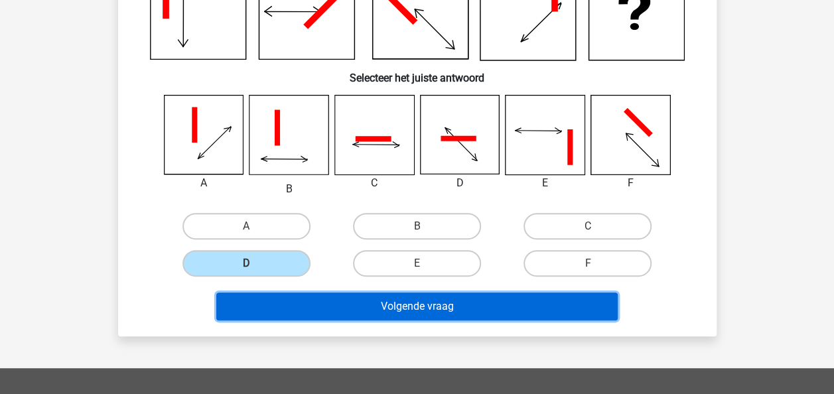
click at [480, 314] on button "Volgende vraag" at bounding box center [416, 307] width 401 height 28
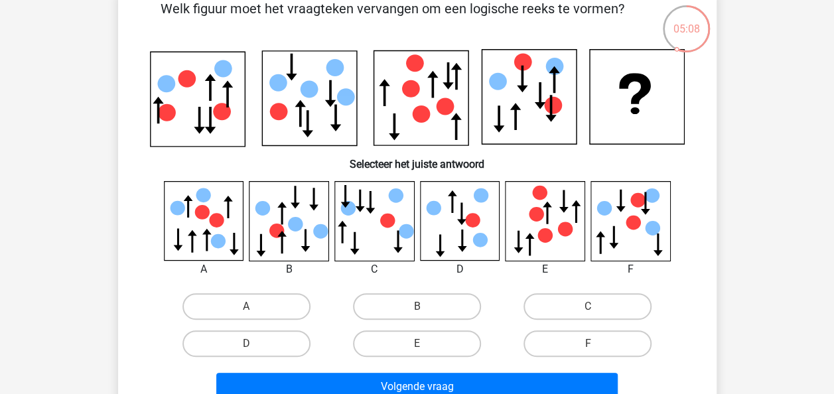
scroll to position [78, 0]
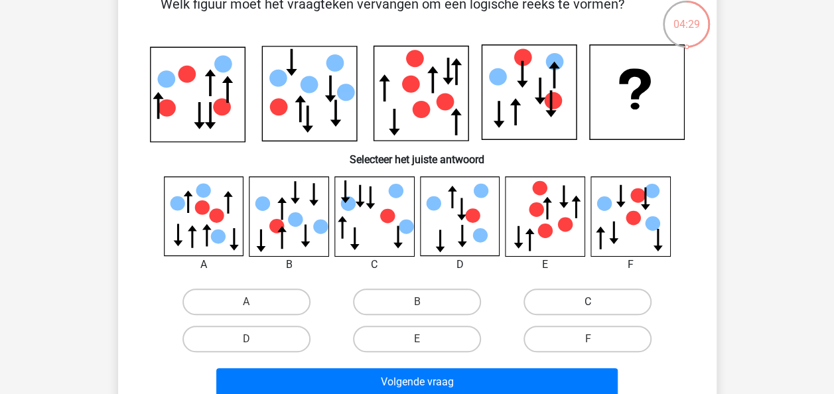
click at [562, 295] on label "C" at bounding box center [587, 302] width 128 height 27
click at [588, 302] on input "C" at bounding box center [592, 306] width 9 height 9
radio input "true"
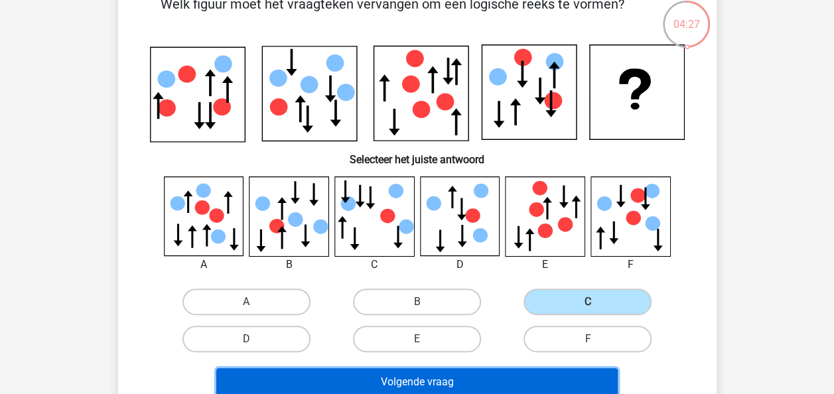
click at [473, 382] on button "Volgende vraag" at bounding box center [416, 382] width 401 height 28
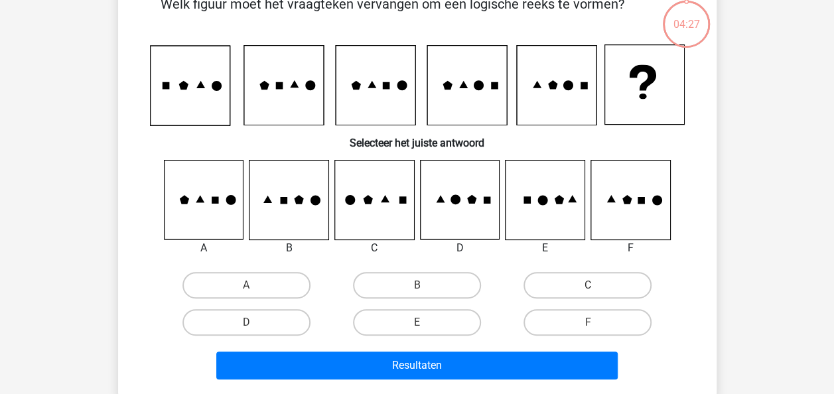
scroll to position [61, 0]
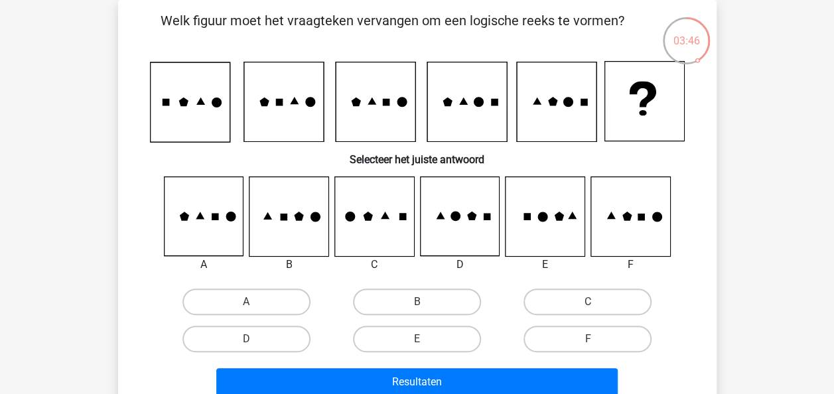
click at [253, 309] on input "A" at bounding box center [250, 306] width 9 height 9
radio input "true"
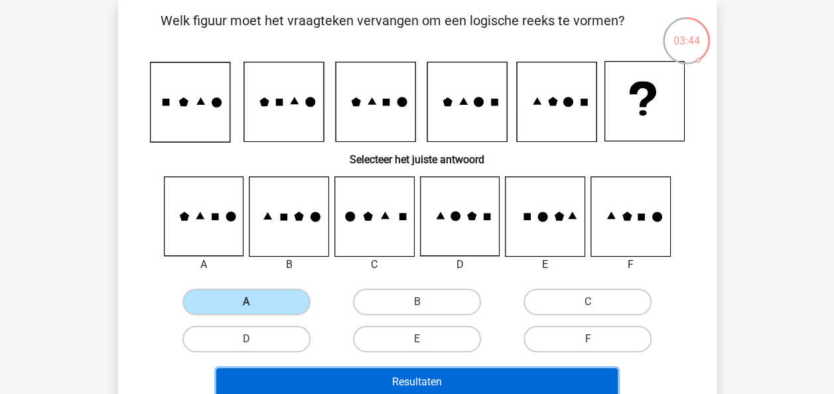
click at [393, 375] on button "Resultaten" at bounding box center [416, 382] width 401 height 28
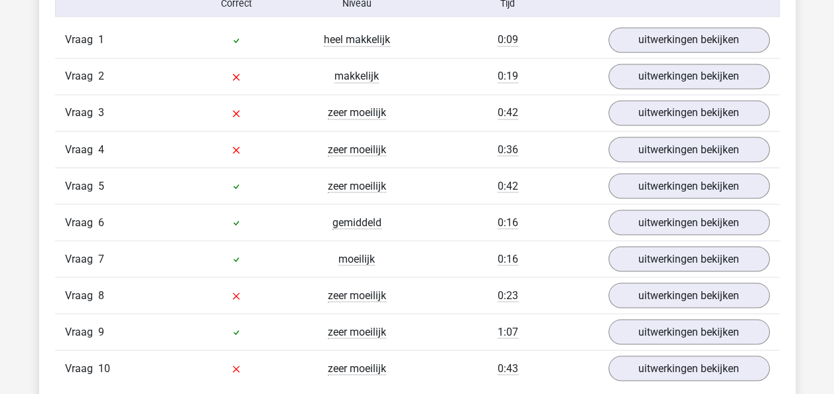
scroll to position [1120, 0]
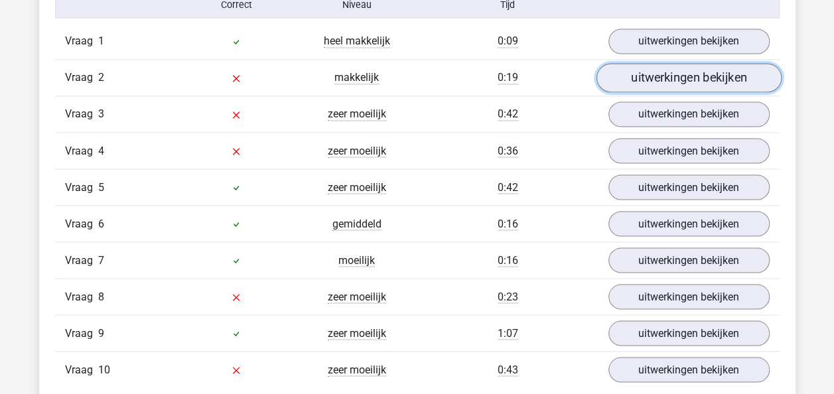
click at [678, 78] on link "uitwerkingen bekijken" at bounding box center [688, 78] width 185 height 29
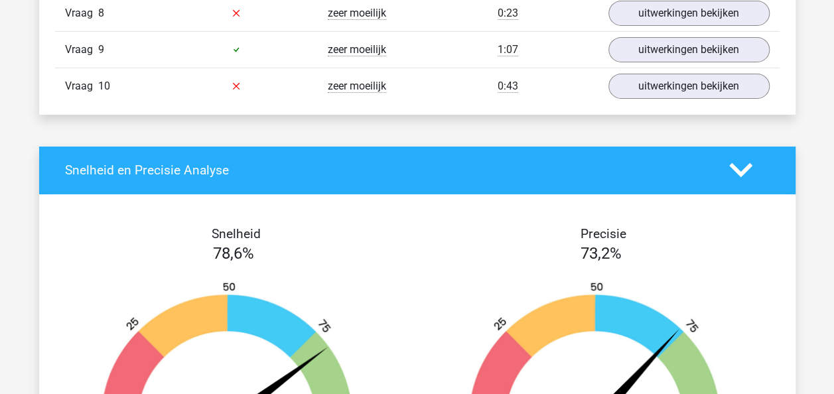
scroll to position [2224, 0]
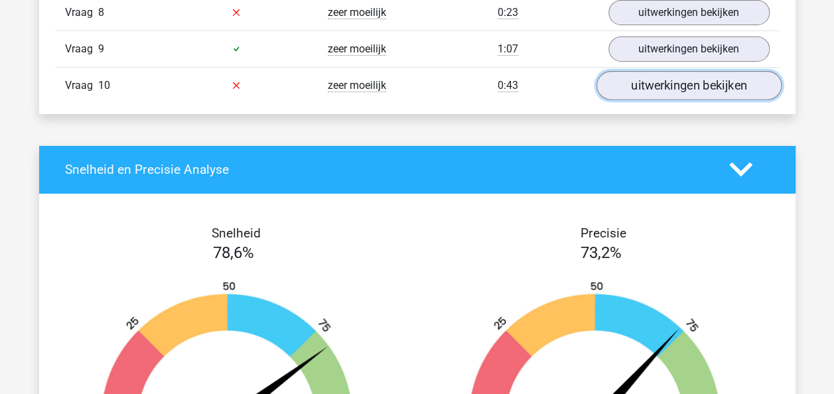
click at [716, 80] on link "uitwerkingen bekijken" at bounding box center [688, 85] width 185 height 29
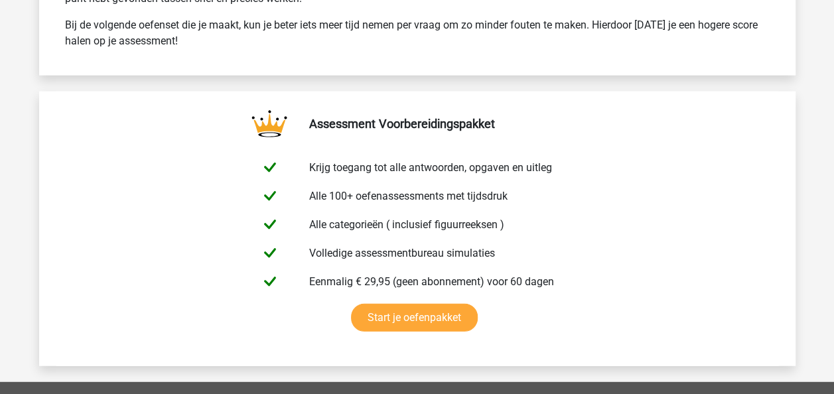
scroll to position [4403, 0]
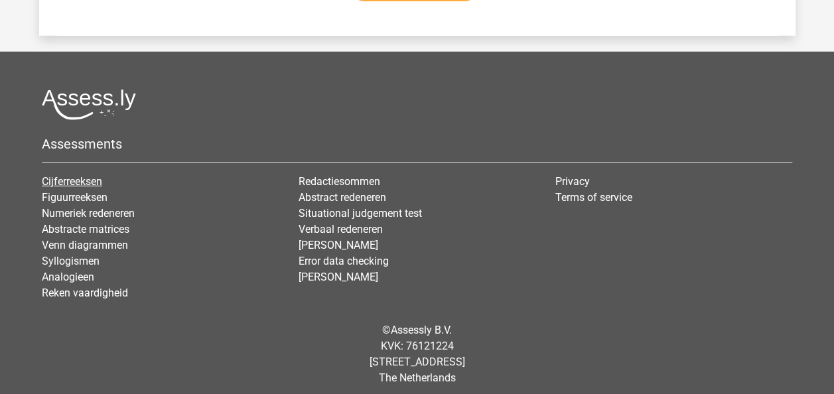
click at [78, 175] on link "Cijferreeksen" at bounding box center [72, 181] width 60 height 13
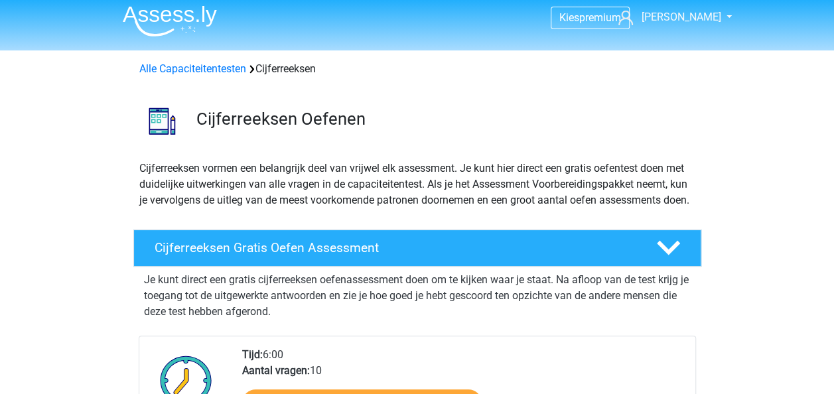
scroll to position [70, 0]
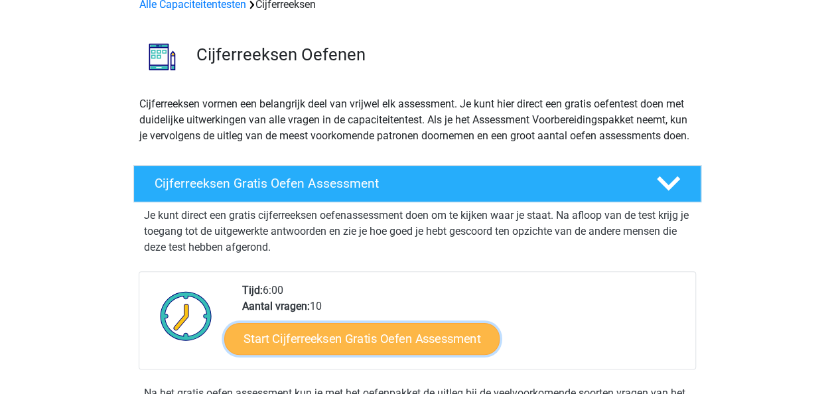
click at [387, 350] on link "Start Cijferreeksen Gratis Oefen Assessment" at bounding box center [361, 338] width 275 height 32
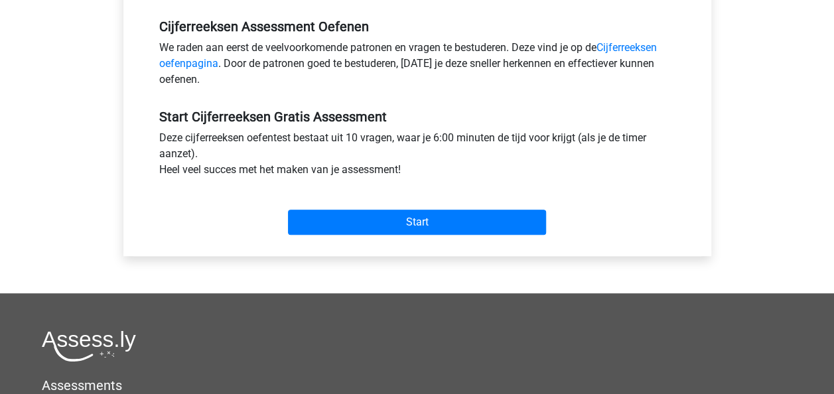
scroll to position [411, 0]
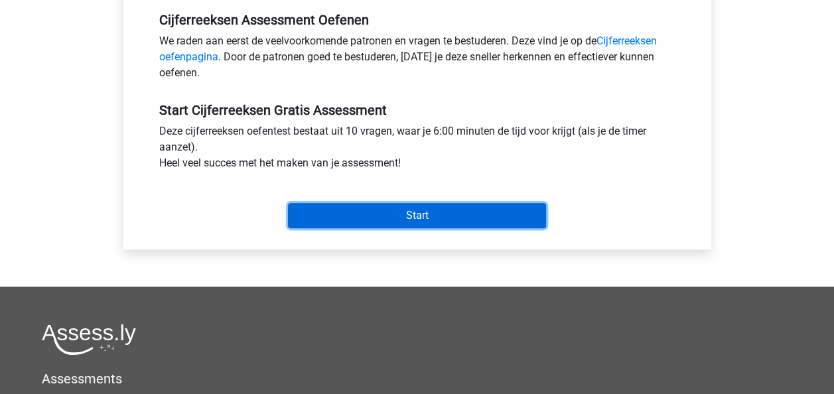
click at [451, 211] on input "Start" at bounding box center [417, 215] width 258 height 25
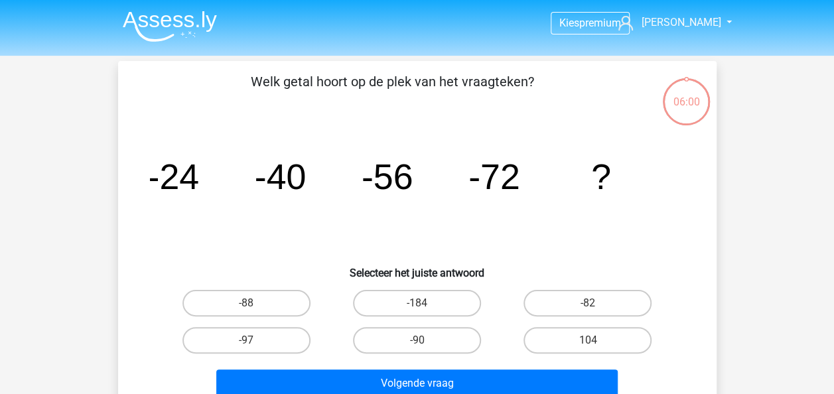
scroll to position [15, 0]
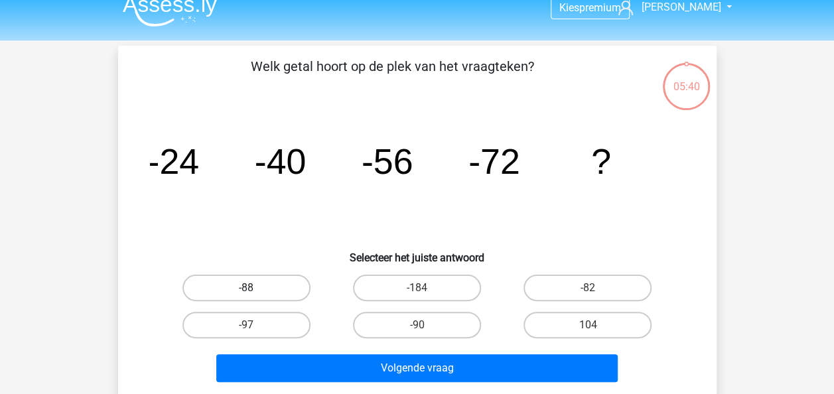
click at [251, 280] on label "-88" at bounding box center [246, 288] width 128 height 27
click at [251, 288] on input "-88" at bounding box center [250, 292] width 9 height 9
radio input "true"
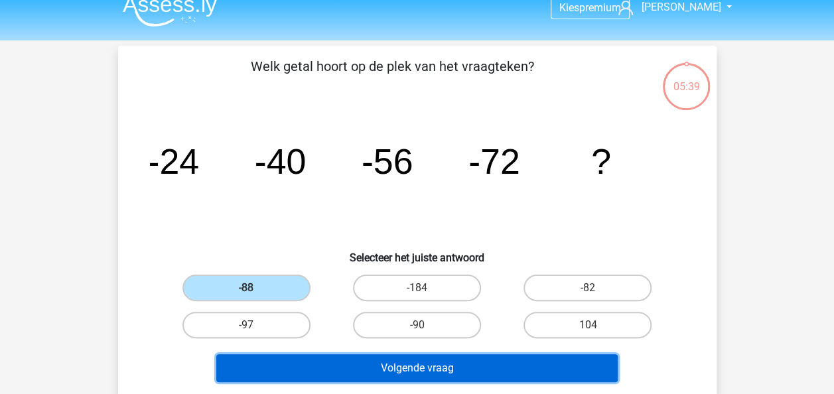
click at [388, 366] on button "Volgende vraag" at bounding box center [416, 368] width 401 height 28
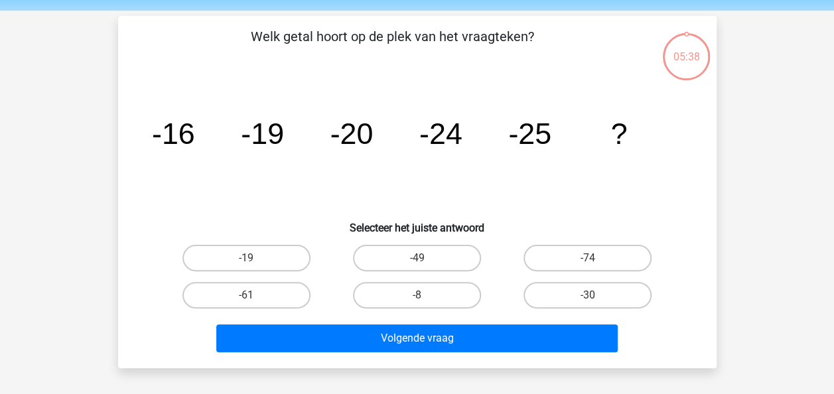
scroll to position [61, 0]
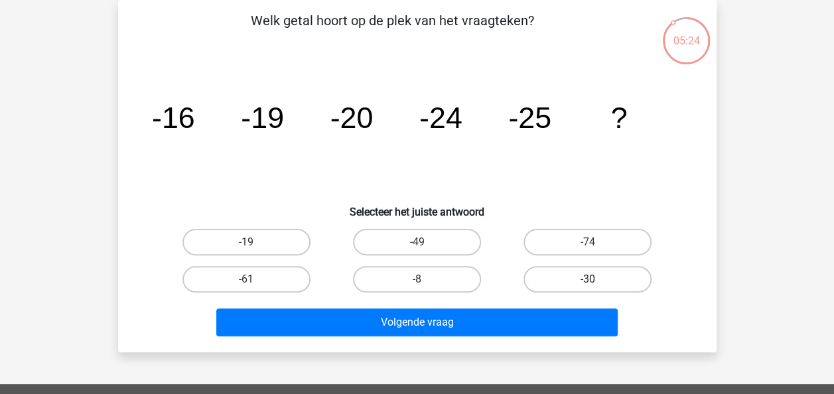
click at [580, 273] on label "-30" at bounding box center [587, 279] width 128 height 27
click at [588, 279] on input "-30" at bounding box center [592, 283] width 9 height 9
radio input "true"
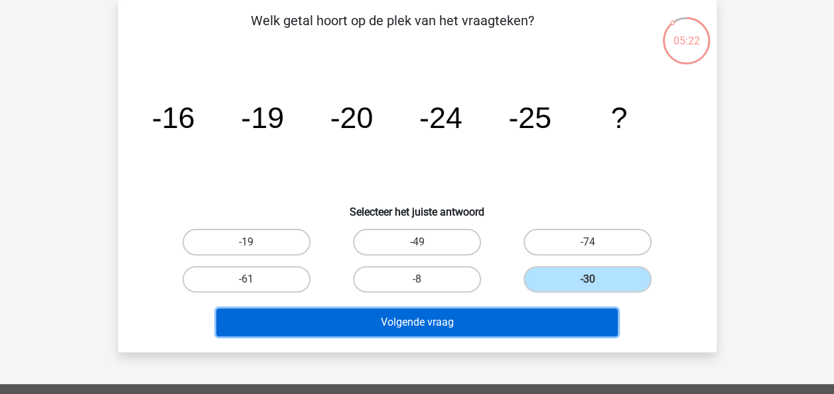
click at [444, 329] on button "Volgende vraag" at bounding box center [416, 322] width 401 height 28
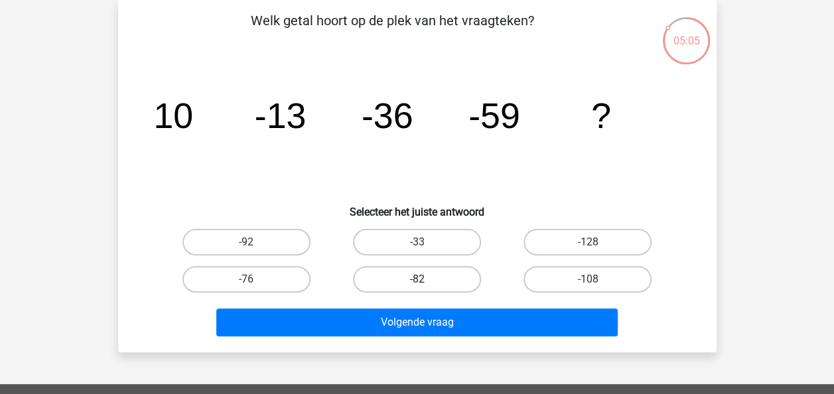
click at [448, 276] on label "-82" at bounding box center [417, 279] width 128 height 27
click at [425, 279] on input "-82" at bounding box center [421, 283] width 9 height 9
radio input "true"
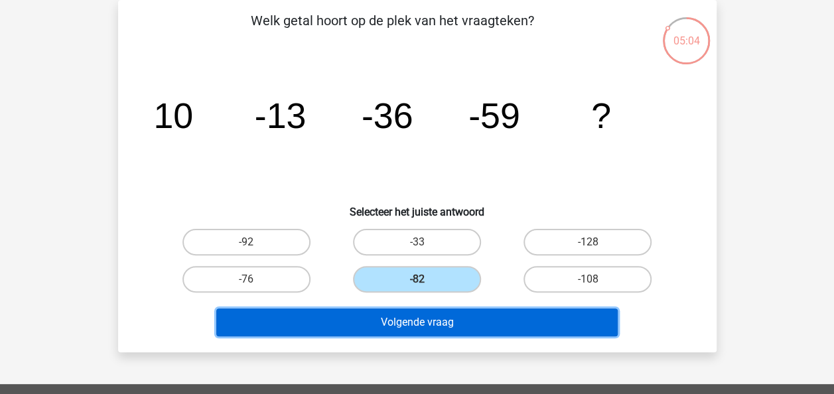
click at [433, 324] on button "Volgende vraag" at bounding box center [416, 322] width 401 height 28
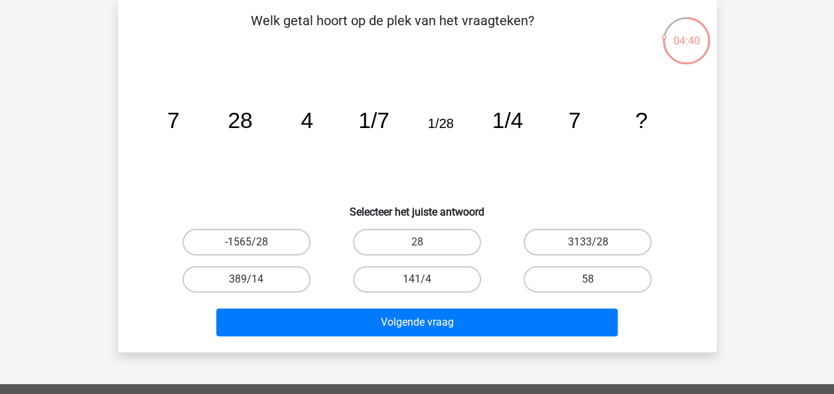
click at [425, 248] on input "28" at bounding box center [421, 246] width 9 height 9
radio input "true"
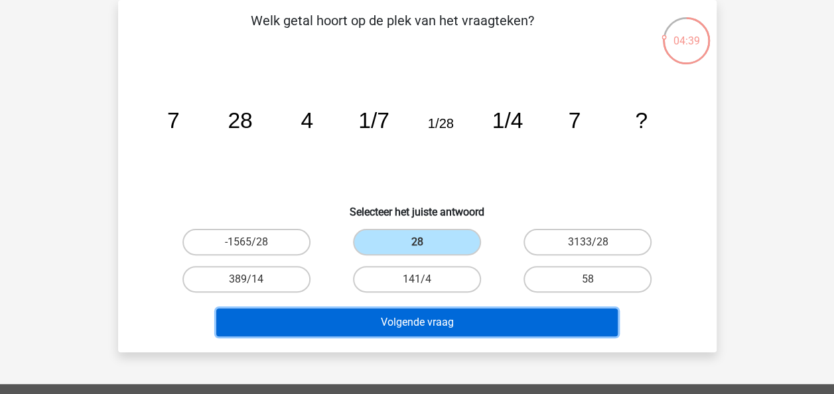
click at [415, 324] on button "Volgende vraag" at bounding box center [416, 322] width 401 height 28
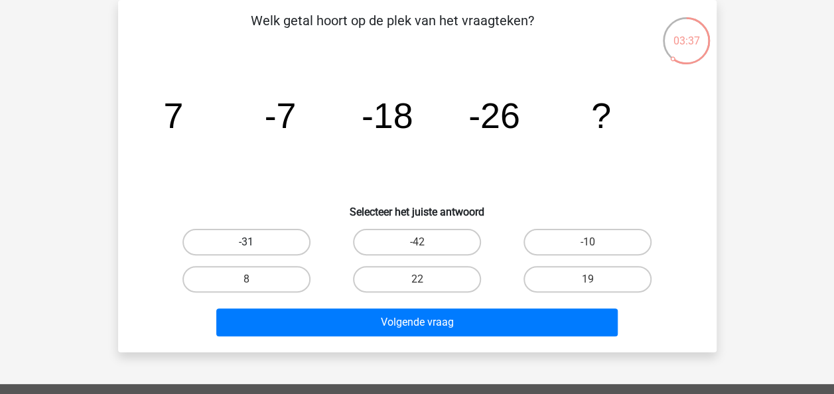
click at [263, 243] on label "-31" at bounding box center [246, 242] width 128 height 27
click at [255, 243] on input "-31" at bounding box center [250, 246] width 9 height 9
radio input "true"
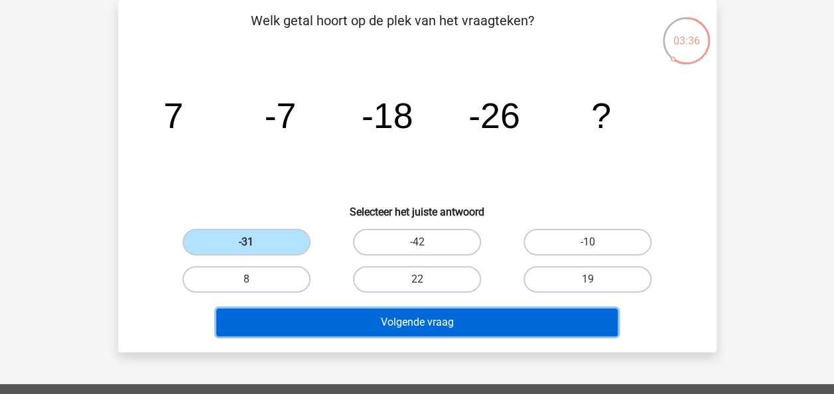
click at [410, 317] on button "Volgende vraag" at bounding box center [416, 322] width 401 height 28
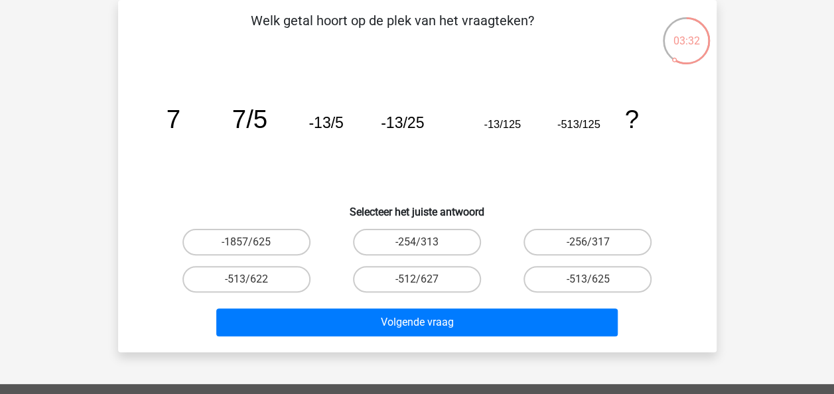
click at [632, 188] on icon "image/svg+xml 7 7/5 -13/5 -13/25 -13/125 -513/125 ?" at bounding box center [417, 128] width 535 height 134
click at [281, 245] on label "-1857/625" at bounding box center [246, 242] width 128 height 27
click at [255, 245] on input "-1857/625" at bounding box center [250, 246] width 9 height 9
radio input "true"
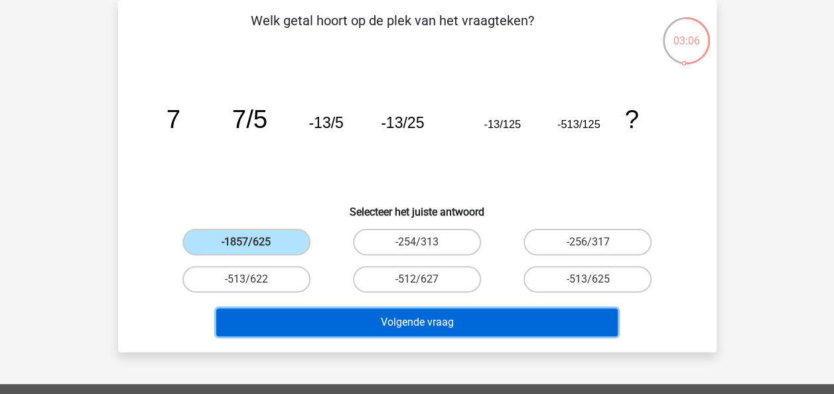
click at [430, 321] on button "Volgende vraag" at bounding box center [416, 322] width 401 height 28
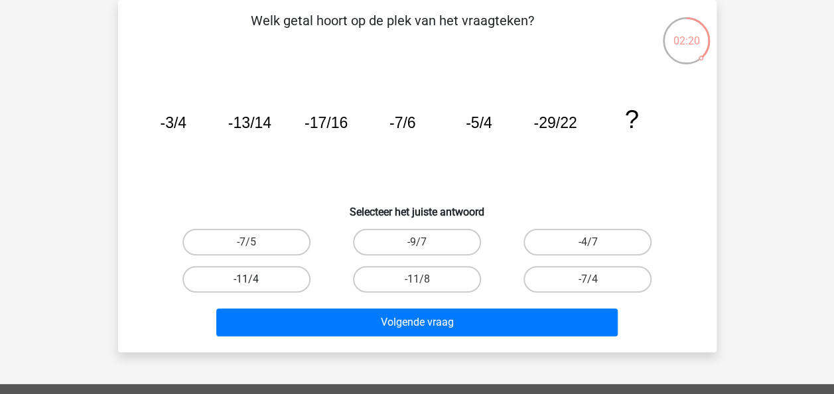
click at [263, 280] on label "-11/4" at bounding box center [246, 279] width 128 height 27
click at [255, 280] on input "-11/4" at bounding box center [250, 283] width 9 height 9
radio input "true"
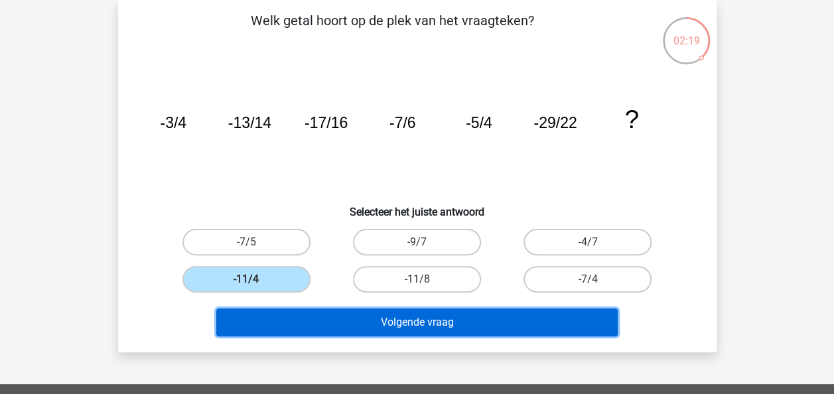
click at [373, 312] on button "Volgende vraag" at bounding box center [416, 322] width 401 height 28
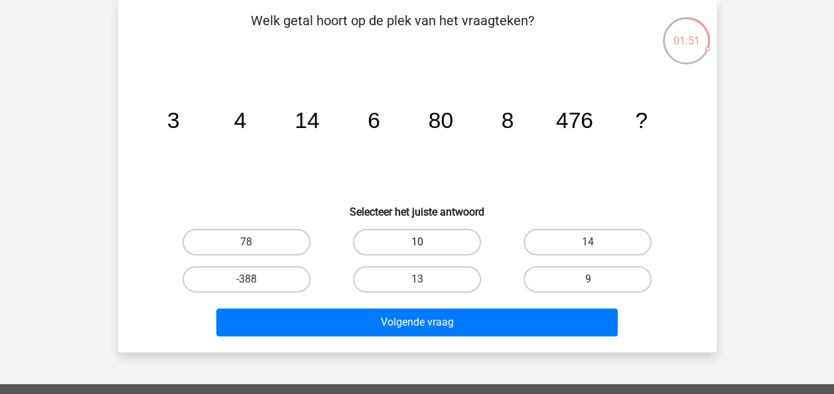
click at [411, 236] on label "10" at bounding box center [417, 242] width 128 height 27
click at [417, 242] on input "10" at bounding box center [421, 246] width 9 height 9
radio input "true"
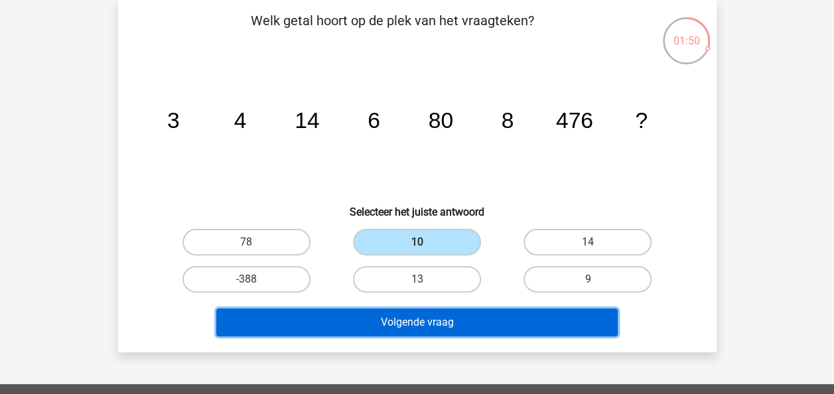
click at [444, 322] on button "Volgende vraag" at bounding box center [416, 322] width 401 height 28
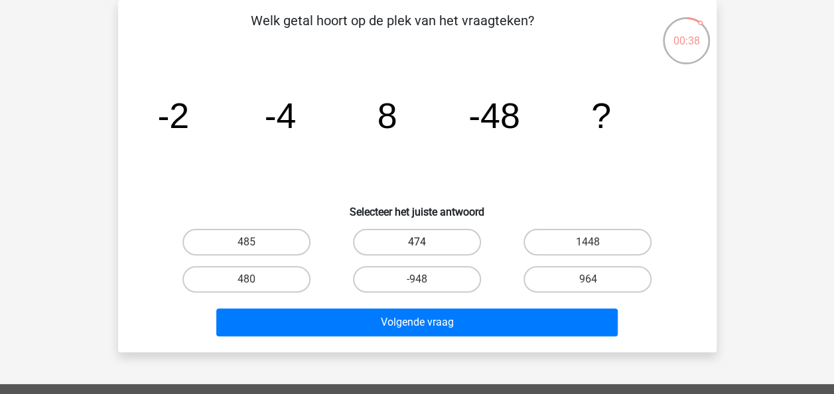
click at [412, 240] on label "474" at bounding box center [417, 242] width 128 height 27
click at [417, 242] on input "474" at bounding box center [421, 246] width 9 height 9
radio input "true"
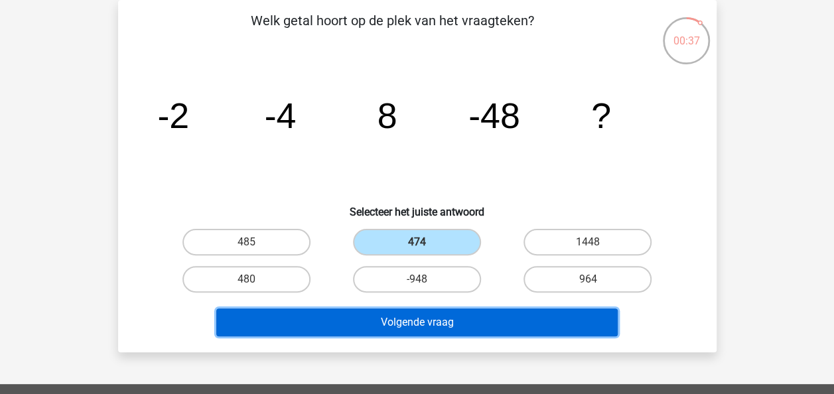
click at [423, 321] on button "Volgende vraag" at bounding box center [416, 322] width 401 height 28
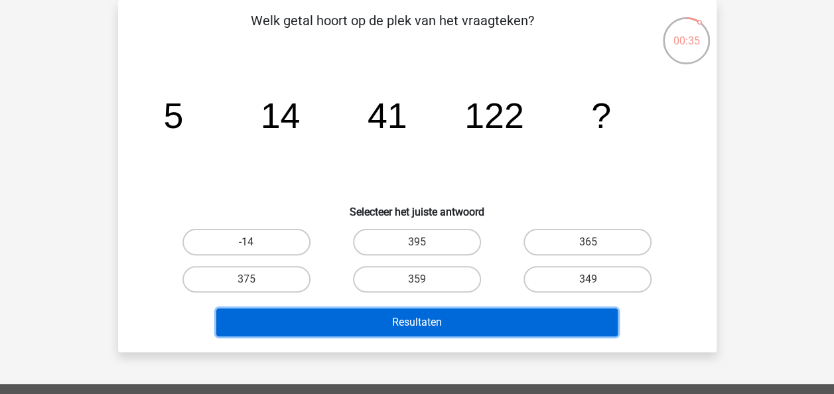
click at [423, 321] on button "Resultaten" at bounding box center [416, 322] width 401 height 28
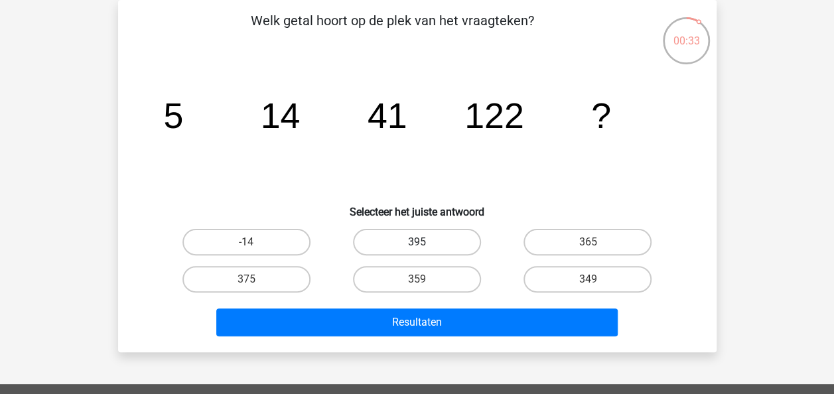
click at [433, 234] on label "395" at bounding box center [417, 242] width 128 height 27
click at [425, 242] on input "395" at bounding box center [421, 246] width 9 height 9
radio input "true"
click at [591, 244] on input "365" at bounding box center [592, 246] width 9 height 9
radio input "true"
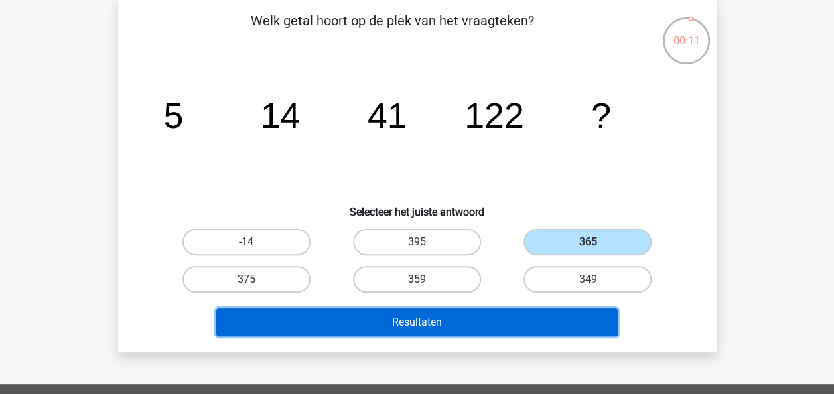
click at [460, 324] on button "Resultaten" at bounding box center [416, 322] width 401 height 28
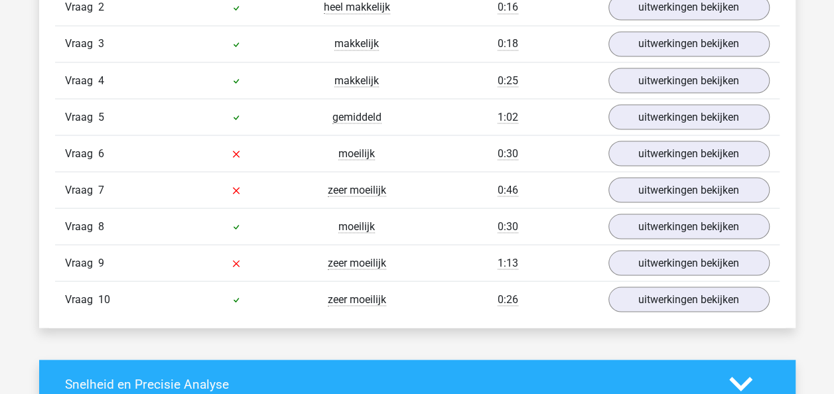
scroll to position [1186, 0]
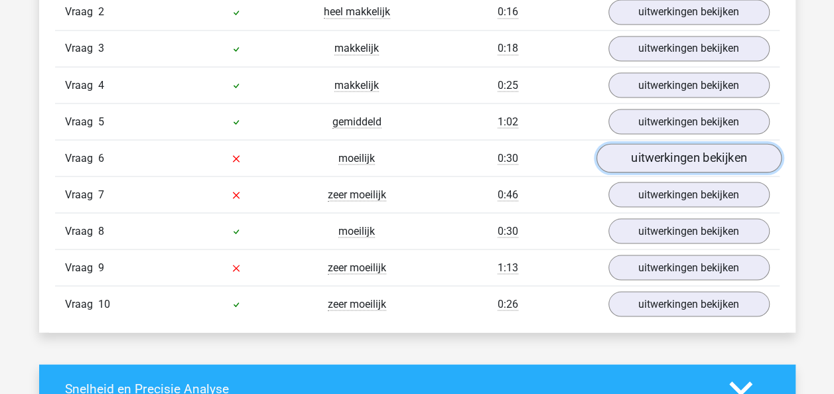
click at [685, 145] on link "uitwerkingen bekijken" at bounding box center [688, 158] width 185 height 29
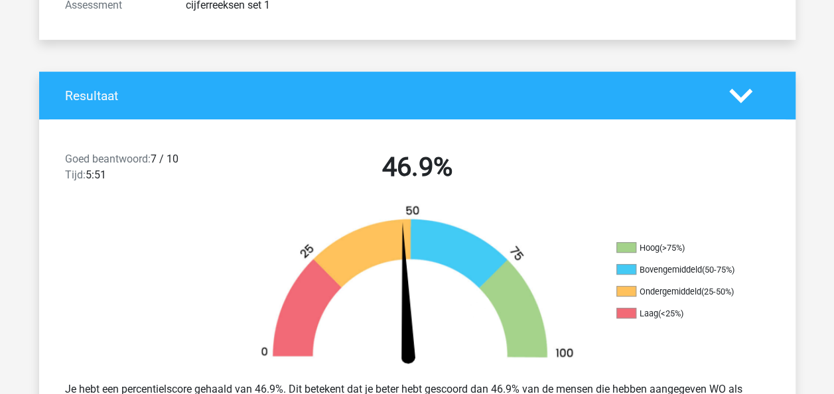
scroll to position [70, 0]
